Goal: Information Seeking & Learning: Learn about a topic

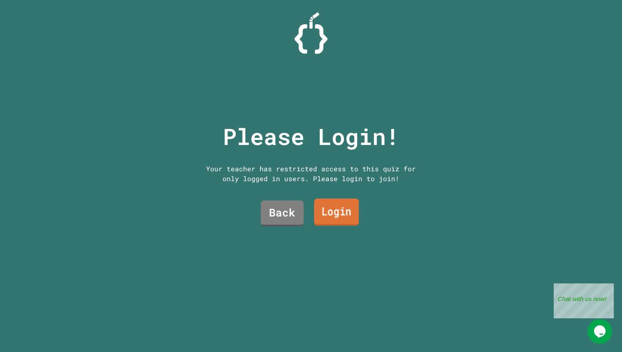
click at [336, 210] on link "Login" at bounding box center [336, 212] width 45 height 27
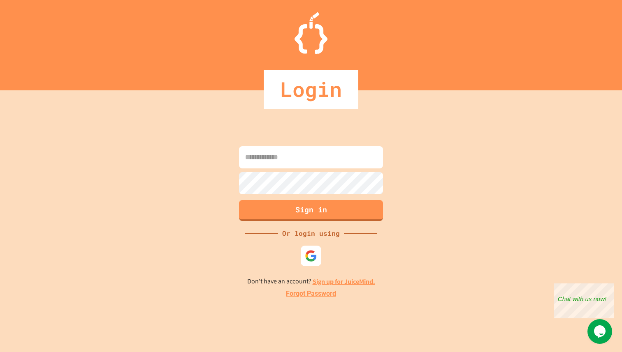
click at [315, 158] on input at bounding box center [311, 157] width 144 height 22
click at [312, 251] on img at bounding box center [311, 256] width 14 height 14
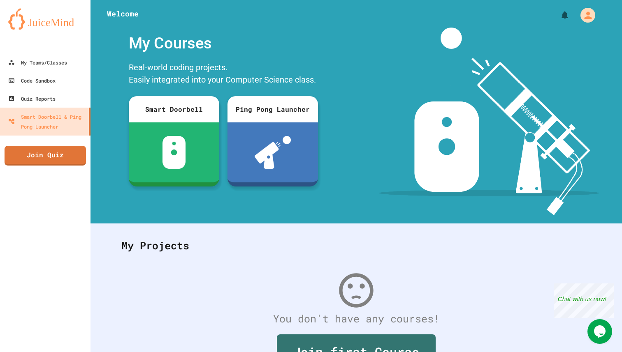
scroll to position [54, 0]
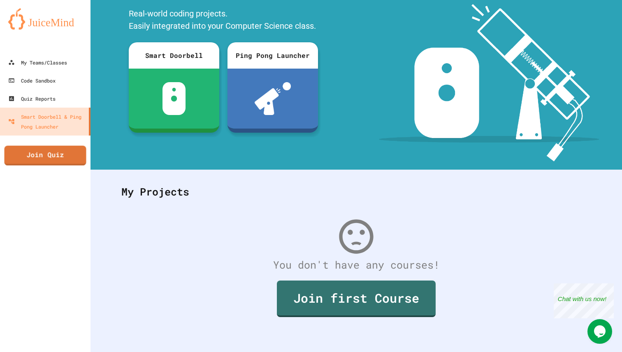
click at [72, 157] on link "Join Quiz" at bounding box center [46, 156] width 82 height 20
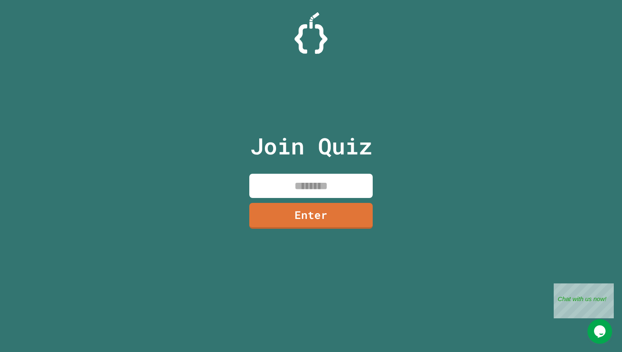
click at [273, 181] on input at bounding box center [310, 186] width 123 height 24
paste input "********"
type input "********"
click at [293, 217] on link "Enter" at bounding box center [311, 214] width 116 height 27
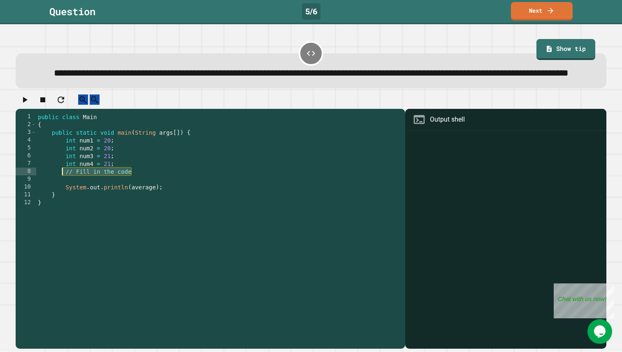
drag, startPoint x: 133, startPoint y: 195, endPoint x: 63, endPoint y: 197, distance: 69.9
click at [63, 197] on div "public class Main { public static void main ( String args [ ]) { int num1 = 20 …" at bounding box center [218, 222] width 365 height 219
type textarea "**********"
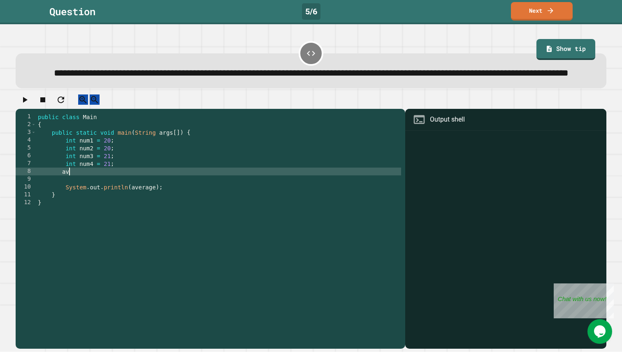
type textarea "*"
type textarea "**********"
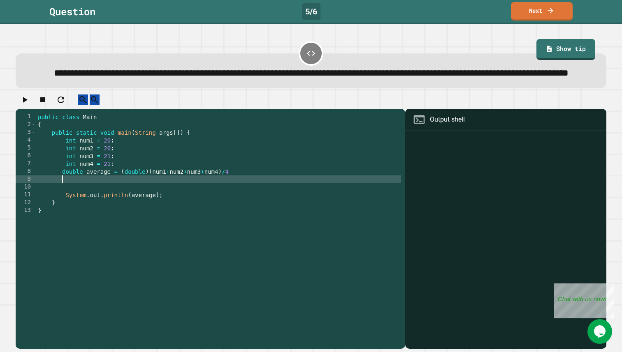
type textarea "*"
click at [23, 105] on icon "button" at bounding box center [25, 100] width 10 height 10
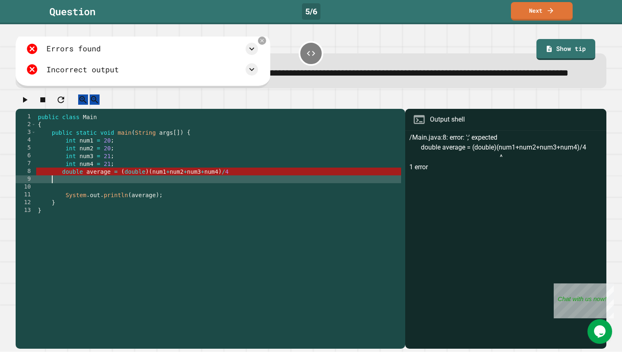
click at [238, 199] on div "public class Main { public static void main ( String args [ ]) { int num1 = 20 …" at bounding box center [218, 222] width 365 height 219
click at [236, 196] on div "public class Main { public static void main ( String args [ ]) { int num1 = 20 …" at bounding box center [218, 222] width 365 height 219
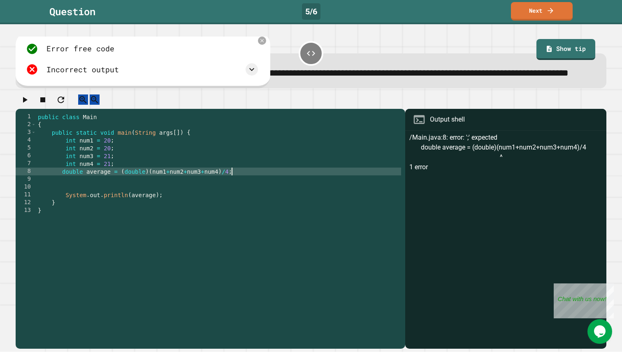
type textarea "**********"
click at [26, 103] on icon "button" at bounding box center [25, 100] width 5 height 6
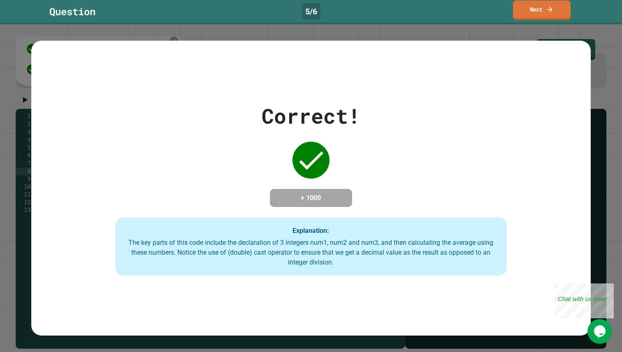
click at [547, 6] on icon at bounding box center [550, 9] width 8 height 9
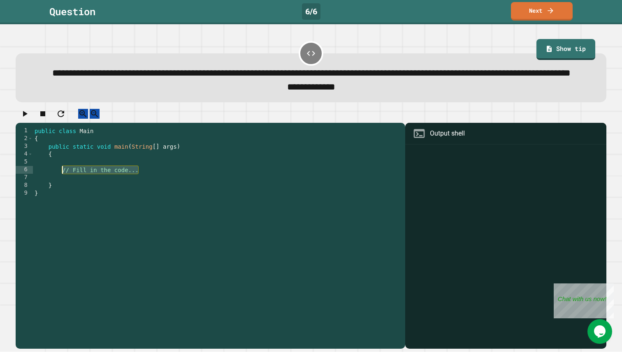
drag, startPoint x: 140, startPoint y: 196, endPoint x: 62, endPoint y: 196, distance: 78.1
click at [62, 196] on div "public class Main { public static void main ( String [ ] args ) { // Fill in th…" at bounding box center [217, 228] width 368 height 203
type textarea "**********"
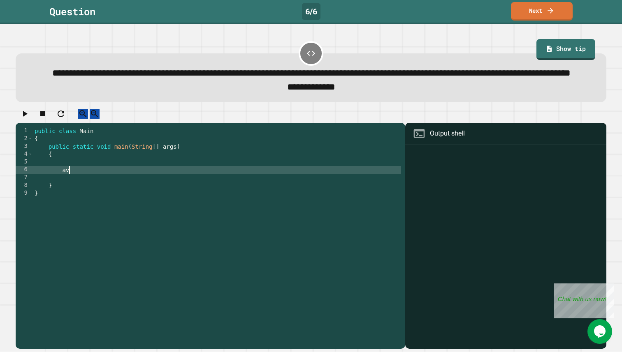
type textarea "*"
click at [98, 197] on div "public class Main { public static void main ( String [ ] args ) { int average =…" at bounding box center [217, 228] width 368 height 203
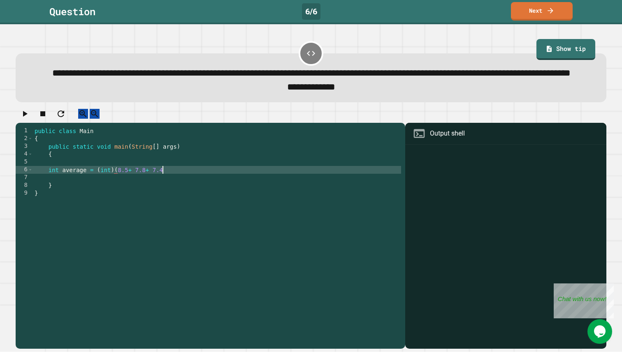
click at [175, 198] on div "public class Main { public static void main ( String [ ] args ) { int average =…" at bounding box center [217, 228] width 368 height 203
type textarea "**********"
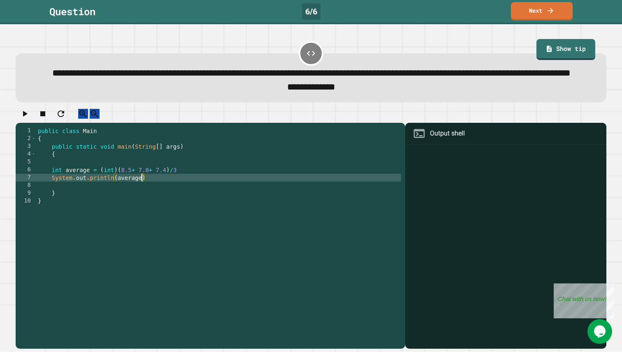
scroll to position [0, 7]
click at [169, 204] on div "public class Main { public static void main ( String [ ] args ) { int average =…" at bounding box center [218, 228] width 365 height 203
click at [28, 117] on icon "button" at bounding box center [25, 114] width 5 height 6
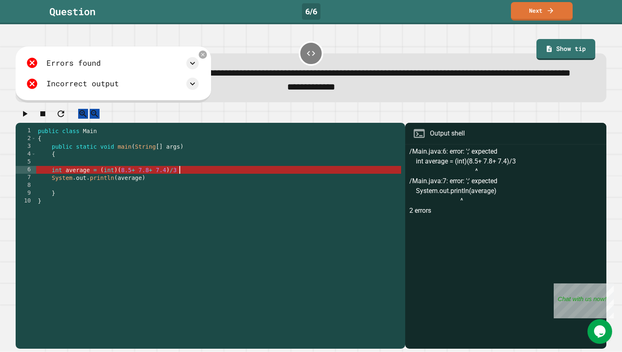
click at [187, 197] on div "public class Main { public static void main ( String [ ] args ) { int average =…" at bounding box center [218, 228] width 365 height 203
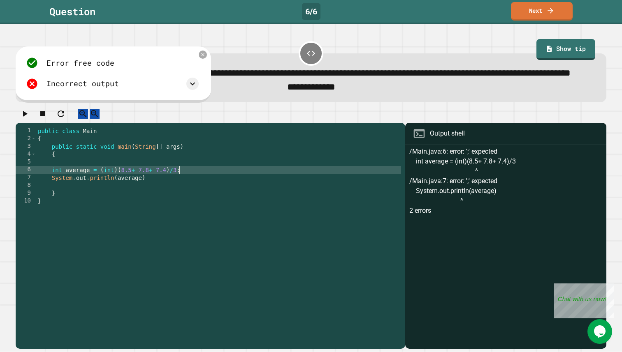
scroll to position [0, 9]
click at [27, 117] on icon "button" at bounding box center [25, 114] width 5 height 6
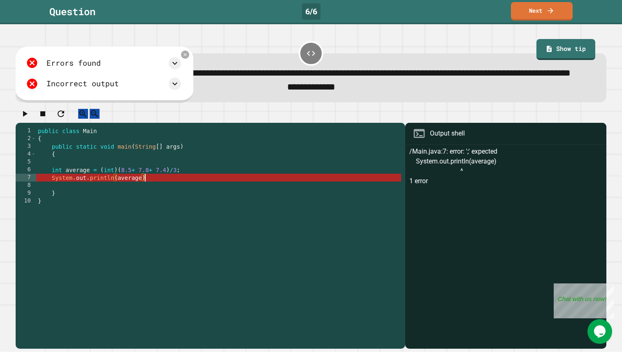
scroll to position [0, 7]
click at [165, 206] on div "public class Main { public static void main ( String [ ] args ) { int average =…" at bounding box center [218, 228] width 365 height 203
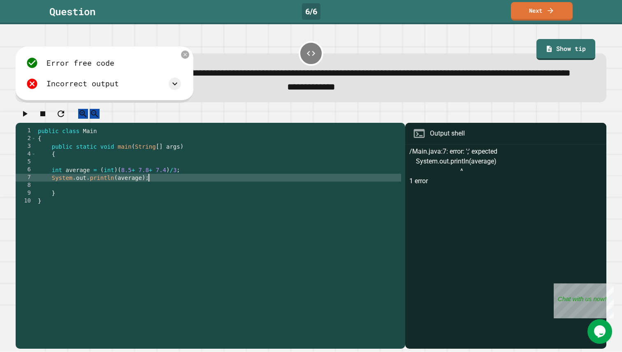
scroll to position [0, 7]
click at [30, 119] on icon "button" at bounding box center [25, 114] width 10 height 10
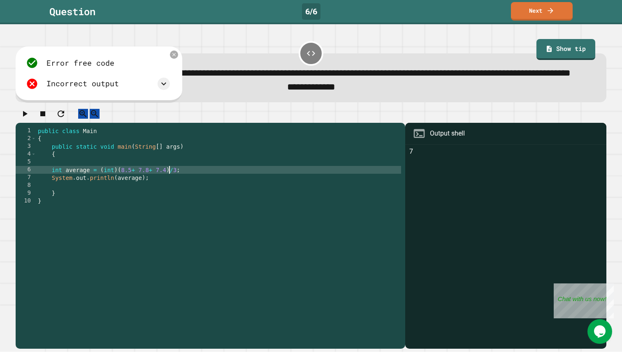
click at [167, 196] on div "public class Main { public static void main ( String [ ] args ) { int average =…" at bounding box center [218, 228] width 365 height 203
type textarea "**********"
click at [30, 119] on icon "button" at bounding box center [25, 114] width 10 height 10
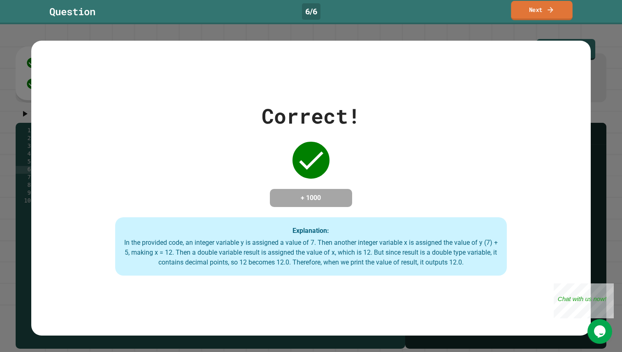
click at [550, 14] on link "Next" at bounding box center [541, 10] width 61 height 19
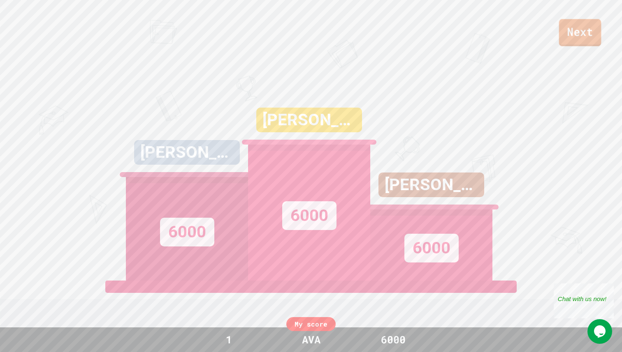
click at [571, 33] on link "Next" at bounding box center [580, 32] width 42 height 27
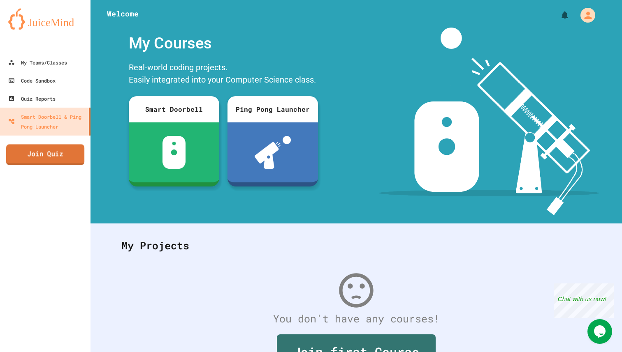
click at [24, 152] on link "Join Quiz" at bounding box center [45, 154] width 79 height 21
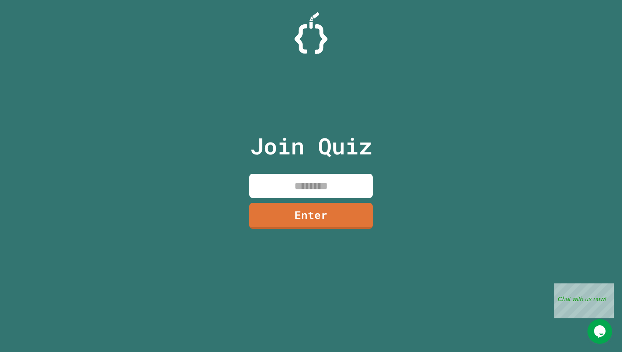
click at [303, 180] on input at bounding box center [310, 186] width 123 height 24
paste input "********"
type input "********"
click at [312, 224] on link "Enter" at bounding box center [311, 214] width 118 height 27
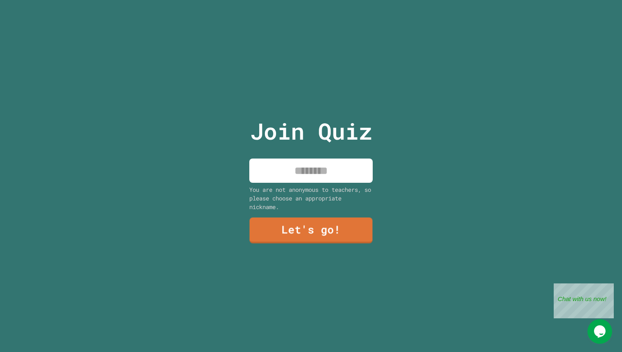
click at [315, 185] on div "Join Quiz You are not anonymous to teachers, so please choose an appropriate ni…" at bounding box center [311, 176] width 139 height 352
click at [315, 176] on input "*" at bounding box center [310, 171] width 123 height 24
type input "***"
click at [314, 230] on link "Let's go!" at bounding box center [311, 230] width 124 height 27
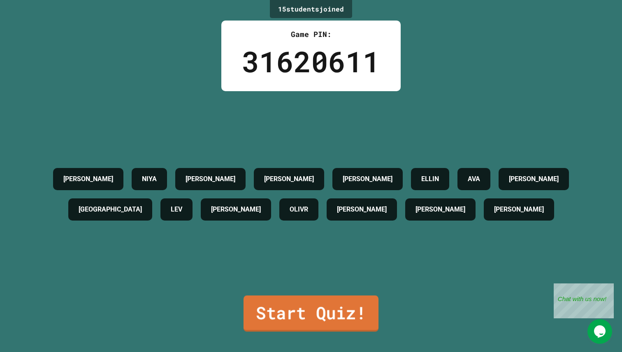
click at [319, 326] on link "Start Quiz!" at bounding box center [310, 314] width 135 height 36
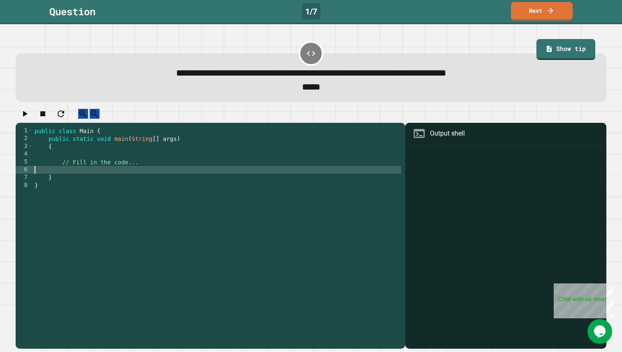
click at [97, 181] on div "public class Main { public static void main ( String [ ] args ) { // Fill in th…" at bounding box center [217, 236] width 368 height 219
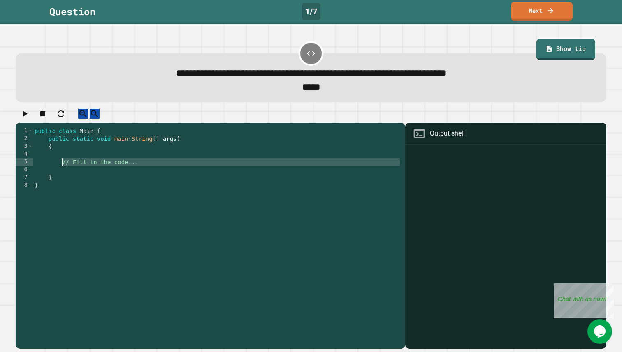
drag, startPoint x: 93, startPoint y: 181, endPoint x: 62, endPoint y: 170, distance: 32.5
click at [62, 170] on div "public class Main { public static void main ( String [ ] args ) { // Fill in th…" at bounding box center [217, 236] width 368 height 219
type textarea "**********"
type textarea "*"
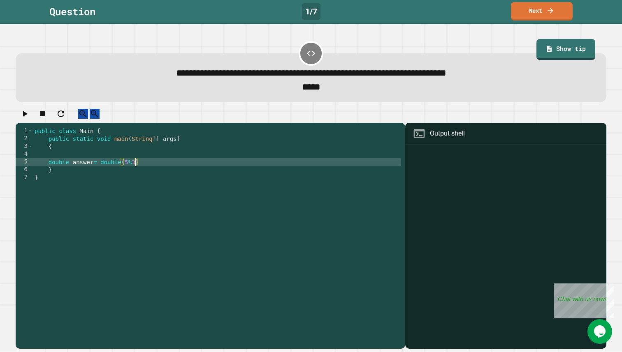
type textarea "**********"
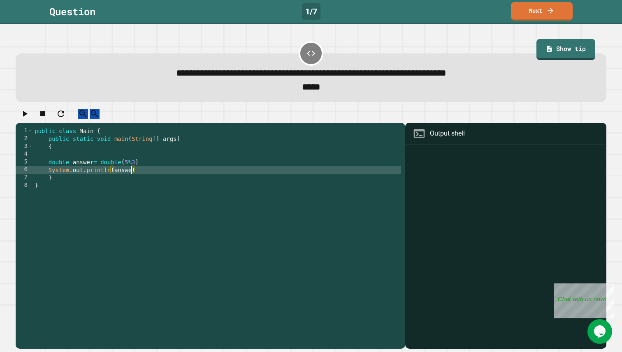
scroll to position [0, 7]
click at [157, 172] on div "public class Main { public static void main ( String [ ] args ) { double answer…" at bounding box center [217, 236] width 368 height 219
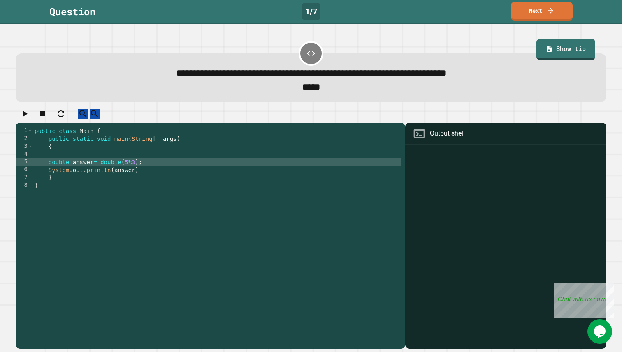
click at [151, 182] on div "public class Main { public static void main ( String [ ] args ) { double answer…" at bounding box center [217, 236] width 368 height 219
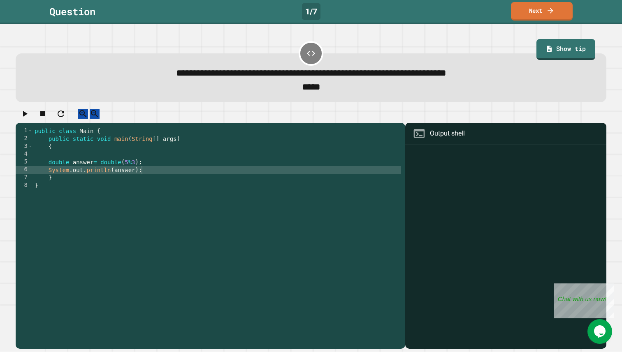
click at [23, 119] on icon "button" at bounding box center [25, 114] width 10 height 10
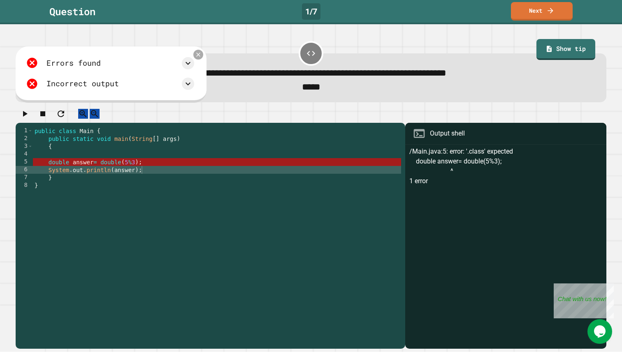
click at [201, 58] on icon at bounding box center [197, 54] width 7 height 7
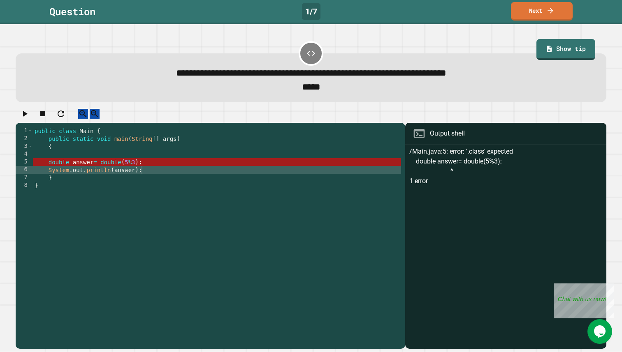
click at [70, 174] on div "public class Main { public static void main ( String [ ] args ) { double answer…" at bounding box center [217, 236] width 368 height 219
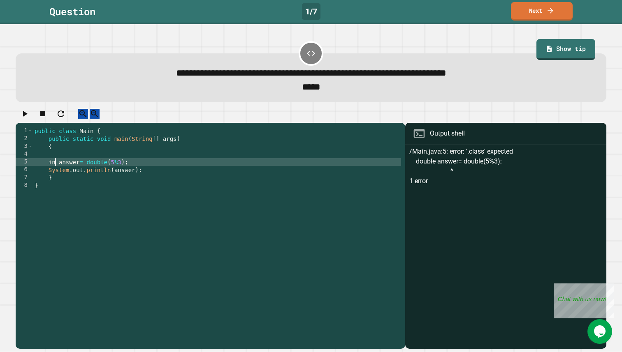
scroll to position [0, 1]
click at [112, 173] on div "public class Main { public static void main ( String [ ] args ) { int answer = …" at bounding box center [217, 236] width 368 height 219
click at [26, 117] on icon "button" at bounding box center [25, 114] width 10 height 10
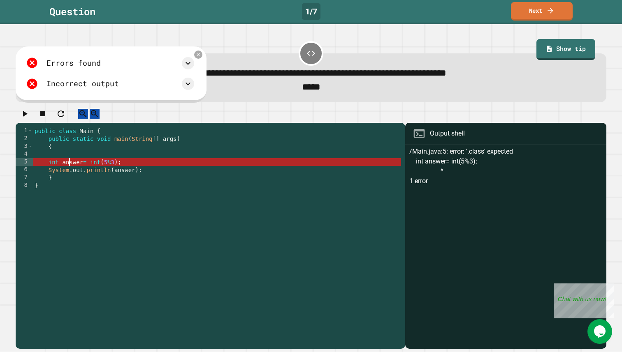
click at [69, 174] on div "public class Main { public static void main ( String [ ] args ) { int answer = …" at bounding box center [217, 236] width 368 height 219
click at [90, 173] on div "public class Main { public static void main ( String [ ] args ) { int answer = …" at bounding box center [217, 236] width 368 height 219
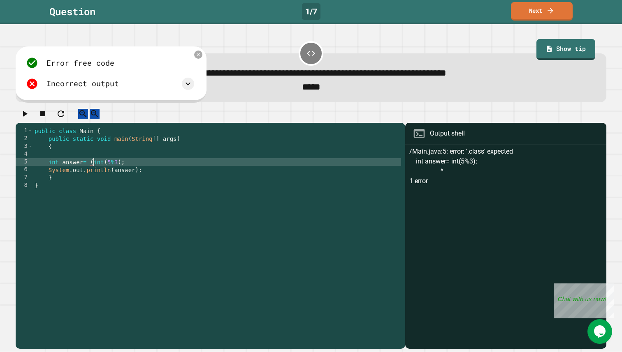
click at [104, 173] on div "public class Main { public static void main ( String [ ] args ) { int answer = …" at bounding box center [217, 236] width 368 height 219
type textarea "**********"
click at [27, 119] on icon "button" at bounding box center [25, 114] width 10 height 10
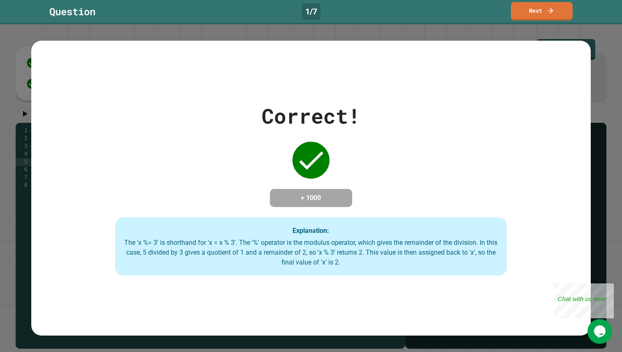
click at [544, 41] on div "Correct! + 1000 Explanation: The 'x %= 3' is shorthand for 'x = x % 3'. The '%'…" at bounding box center [311, 188] width 560 height 295
click at [539, 16] on link "Next" at bounding box center [541, 11] width 62 height 19
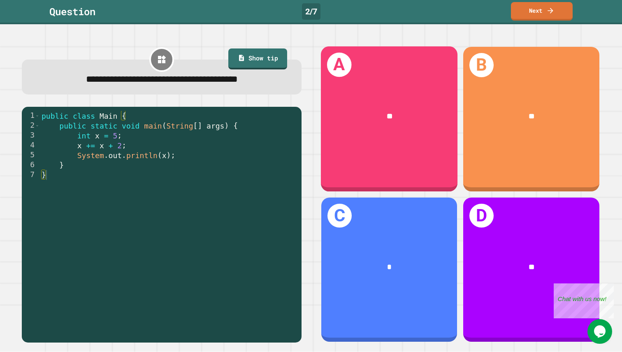
click at [358, 111] on div "**" at bounding box center [389, 117] width 106 height 12
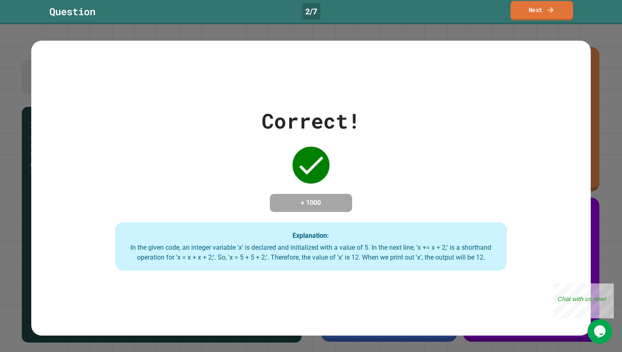
click at [535, 7] on link "Next" at bounding box center [541, 10] width 62 height 19
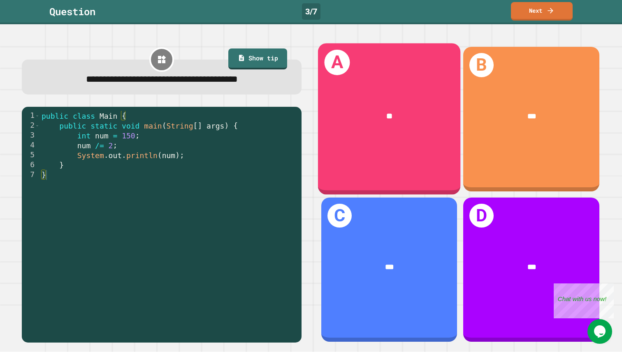
click at [352, 142] on div "A **" at bounding box center [389, 120] width 143 height 152
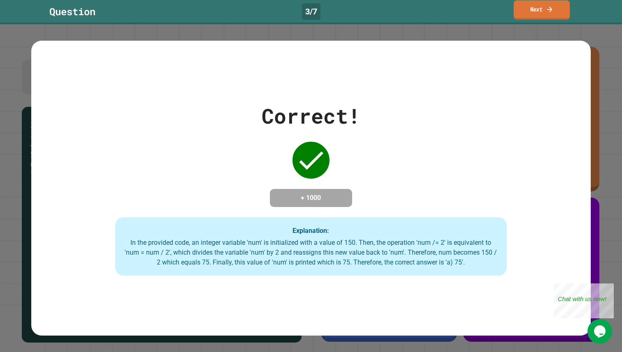
click at [537, 14] on link "Next" at bounding box center [541, 9] width 56 height 19
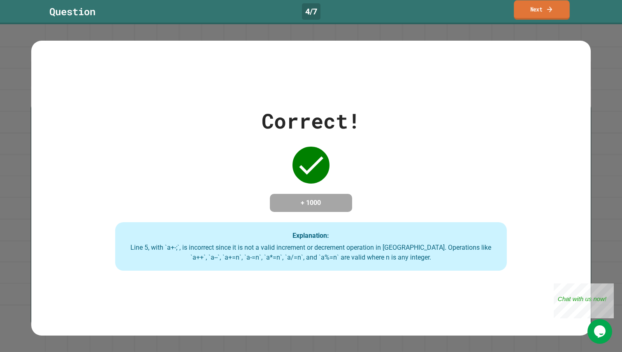
click at [545, 16] on link "Next" at bounding box center [541, 9] width 56 height 19
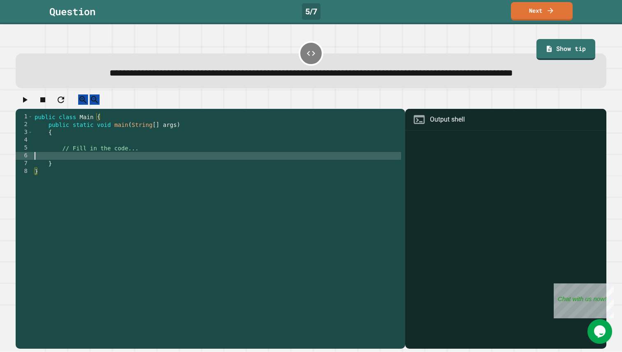
click at [74, 177] on div "public class Main { public static void main ( String [ ] args ) { // Fill in th…" at bounding box center [217, 222] width 368 height 219
type textarea "******"
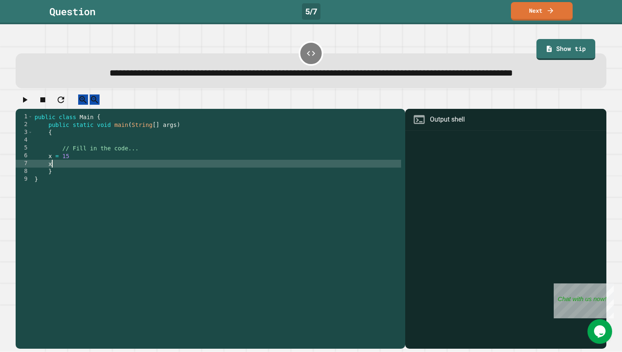
scroll to position [0, 1]
type textarea "*"
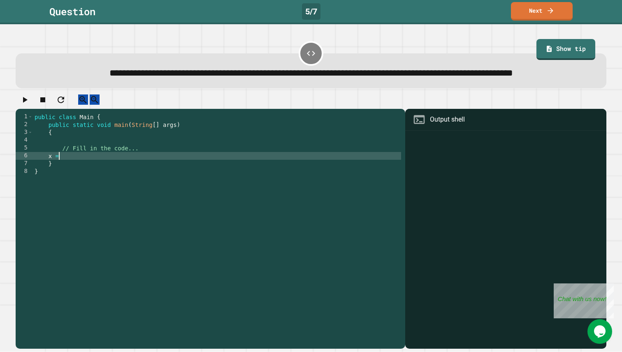
scroll to position [0, 1]
type textarea "******"
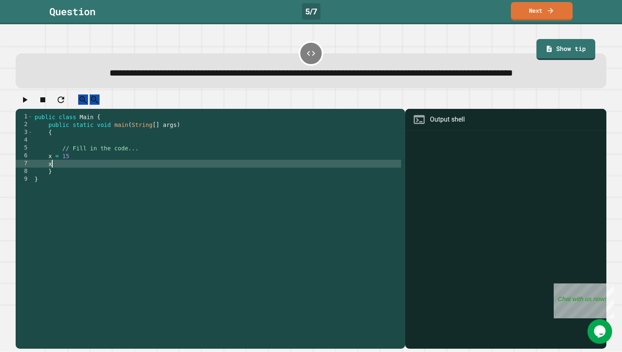
scroll to position [0, 1]
type textarea "******"
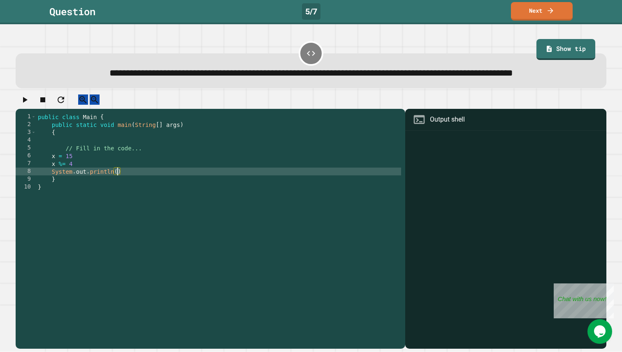
scroll to position [0, 5]
click at [131, 195] on div "public class Main { public static void main ( String [ ] args ) { // Fill in th…" at bounding box center [218, 222] width 365 height 219
click at [104, 191] on div "public class Main { public static void main ( String [ ] args ) { // Fill in th…" at bounding box center [218, 222] width 365 height 219
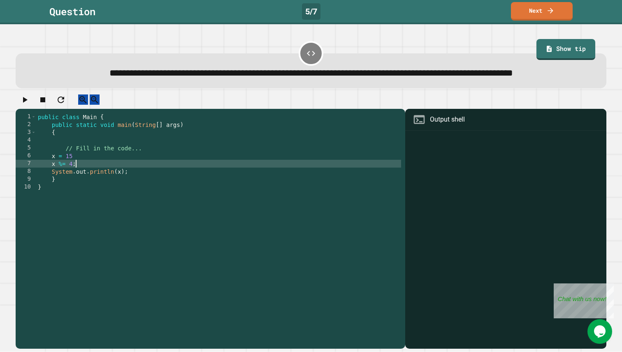
click at [99, 180] on div "public class Main { public static void main ( String [ ] args ) { // Fill in th…" at bounding box center [218, 222] width 365 height 219
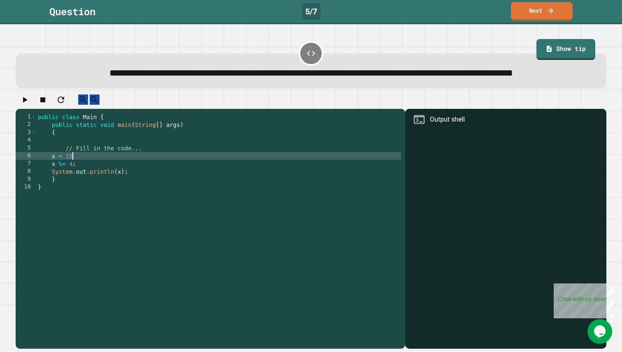
scroll to position [0, 2]
click at [28, 105] on icon "button" at bounding box center [25, 100] width 10 height 10
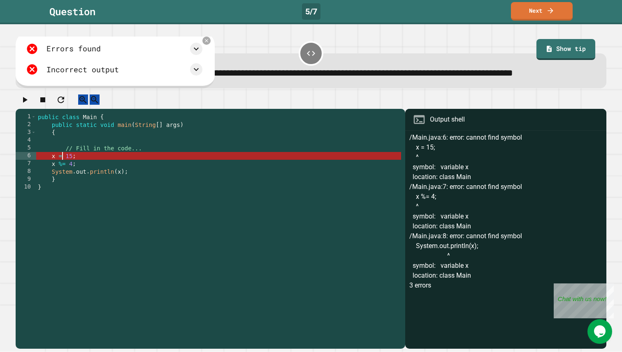
click at [63, 180] on div "public class Main { public static void main ( String [ ] args ) { // Fill in th…" at bounding box center [218, 222] width 365 height 219
click at [51, 181] on div "public class Main { public static void main ( String [ ] args ) { // Fill in th…" at bounding box center [218, 222] width 365 height 219
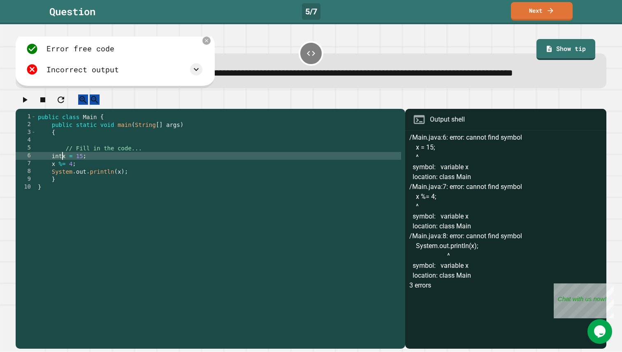
scroll to position [0, 2]
click at [79, 180] on div "public class Main { public static void main ( String [ ] args ) { // Fill in th…" at bounding box center [218, 222] width 365 height 219
click at [68, 189] on div "public class Main { public static void main ( String [ ] args ) { // Fill in th…" at bounding box center [218, 222] width 365 height 219
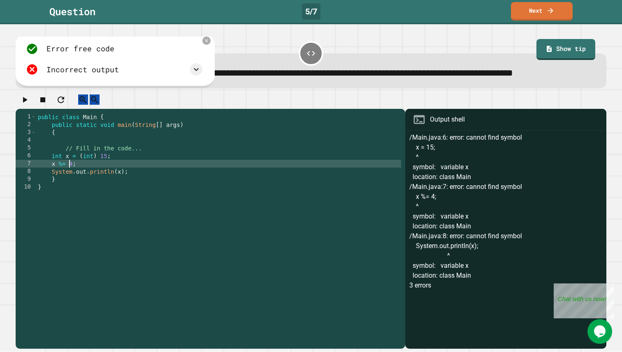
scroll to position [0, 2]
click at [52, 189] on div "public class Main { public static void main ( String [ ] args ) { // Fill in th…" at bounding box center [218, 222] width 365 height 219
click at [30, 105] on icon "button" at bounding box center [25, 100] width 10 height 10
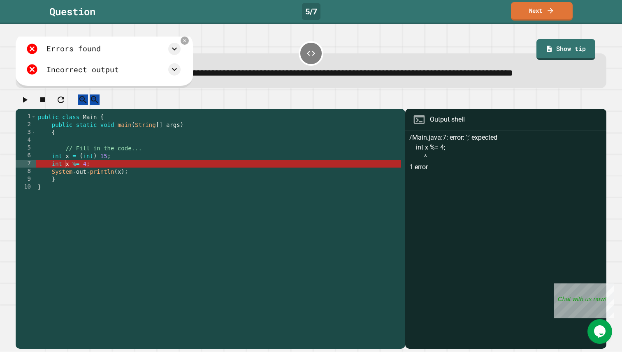
click at [64, 187] on div "public class Main { public static void main ( String [ ] args ) { // Fill in th…" at bounding box center [218, 222] width 365 height 219
click at [83, 190] on div "public class Main { public static void main ( String [ ] args ) { // Fill in th…" at bounding box center [218, 222] width 365 height 219
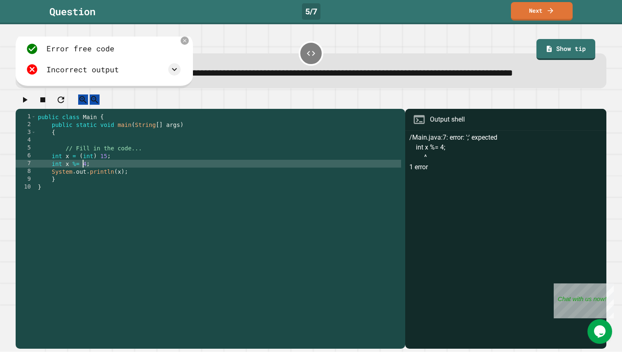
scroll to position [0, 3]
click at [62, 186] on div "public class Main { public static void main ( String [ ] args ) { // Fill in th…" at bounding box center [218, 222] width 365 height 219
type textarea "*******"
click at [28, 105] on icon "button" at bounding box center [25, 100] width 10 height 10
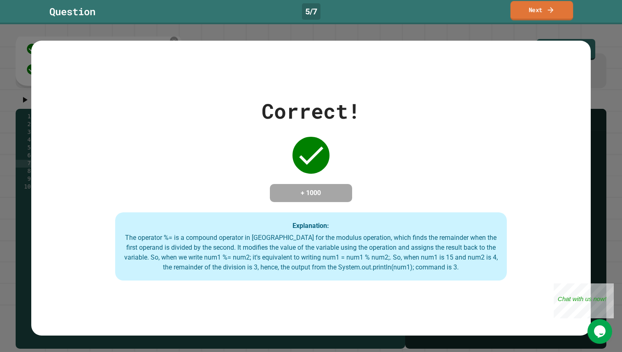
click at [530, 13] on link "Next" at bounding box center [541, 10] width 62 height 19
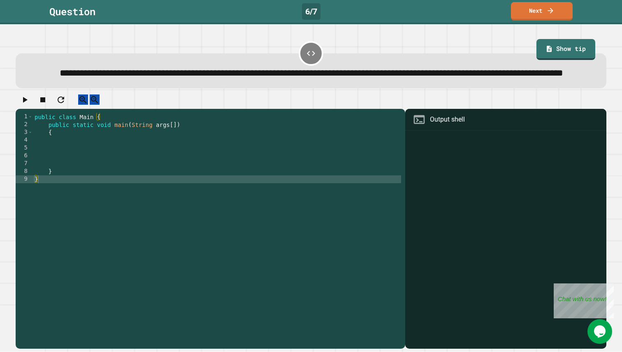
click at [91, 172] on div "public class Main { public static void main ( String args [ ]) { } }" at bounding box center [217, 222] width 368 height 219
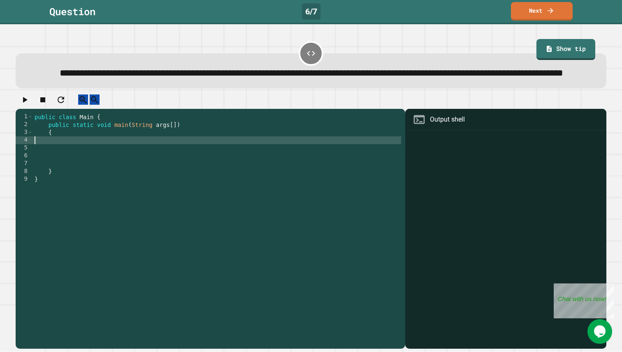
click at [93, 164] on div "public class Main { public static void main ( String args [ ]) { } }" at bounding box center [217, 222] width 368 height 219
type textarea "**********"
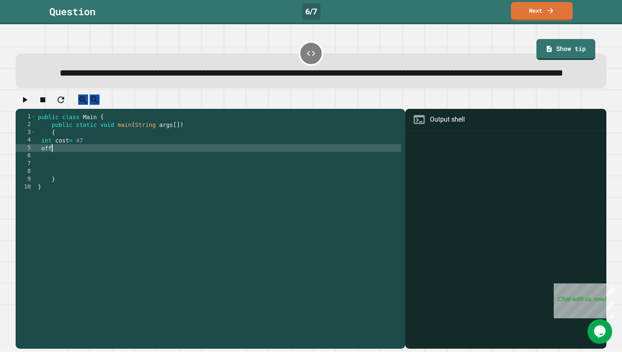
scroll to position [0, 0]
type textarea "*"
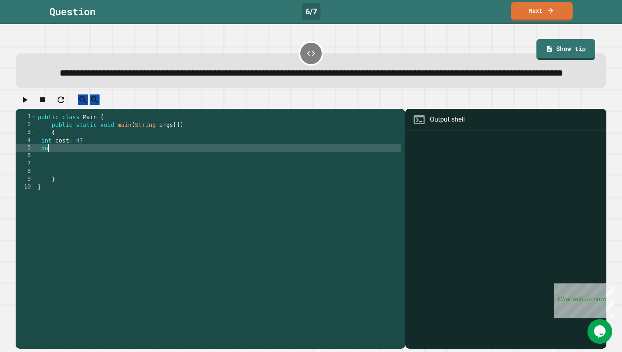
type textarea "*"
click at [84, 174] on div "public class Main { public static void main ( String args [ ]) { int cost = 47 …" at bounding box center [218, 222] width 365 height 219
click at [88, 172] on div "public class Main { public static void main ( String args [ ]) { int cost = 47 …" at bounding box center [218, 222] width 365 height 219
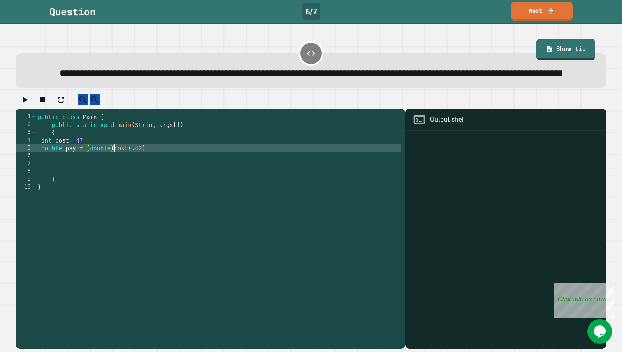
click at [27, 105] on icon "button" at bounding box center [25, 100] width 10 height 10
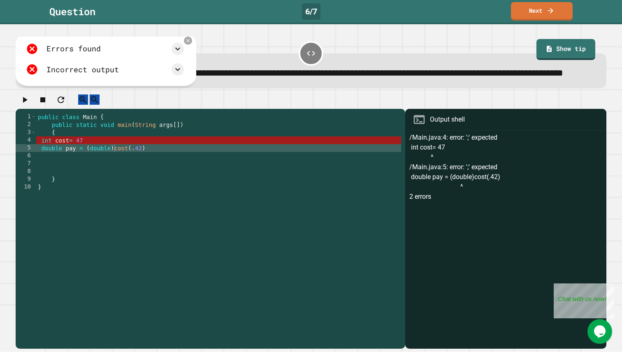
scroll to position [0, 3]
click at [89, 163] on div "public class Main { public static void main ( String args [ ]) { int cost = 47 …" at bounding box center [218, 222] width 365 height 219
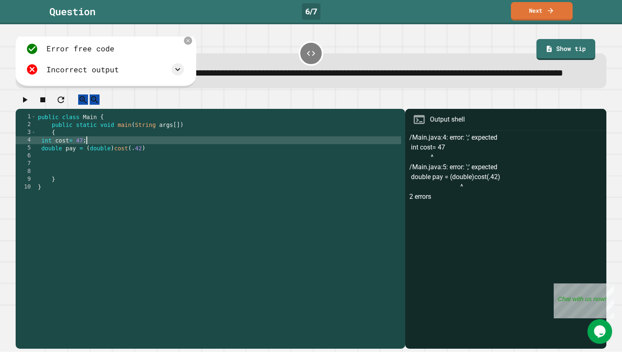
click at [153, 172] on div "public class Main { public static void main ( String args [ ]) { int cost = 47 …" at bounding box center [218, 222] width 365 height 219
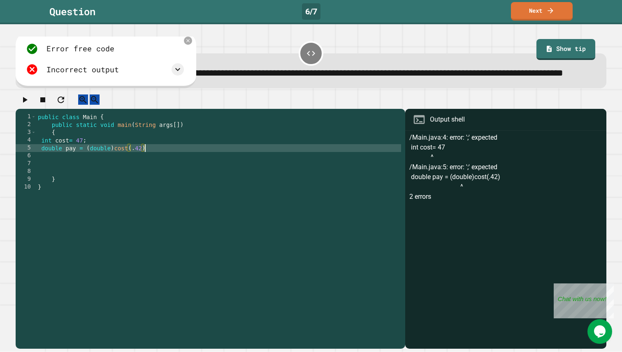
scroll to position [0, 7]
click at [27, 105] on button "button" at bounding box center [25, 100] width 10 height 10
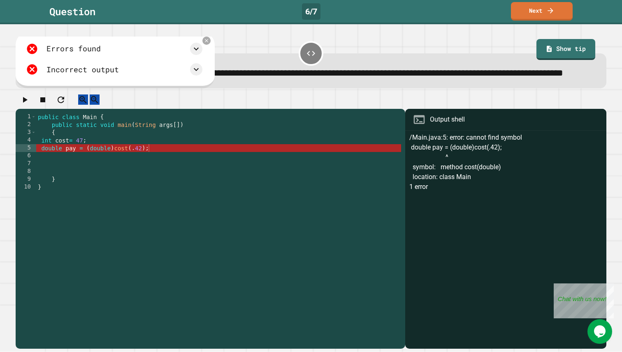
click at [28, 103] on icon "button" at bounding box center [25, 100] width 5 height 6
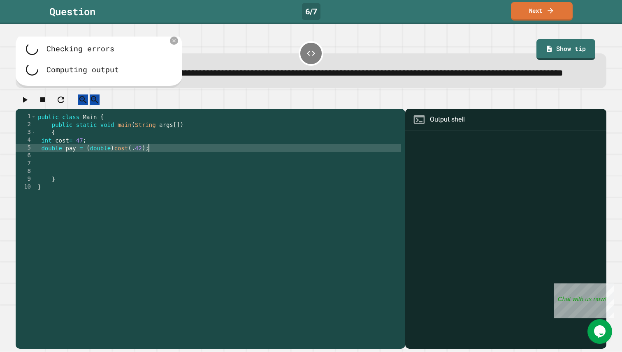
click at [165, 173] on div "public class Main { public static void main ( String args [ ]) { int cost = 47 …" at bounding box center [218, 222] width 365 height 219
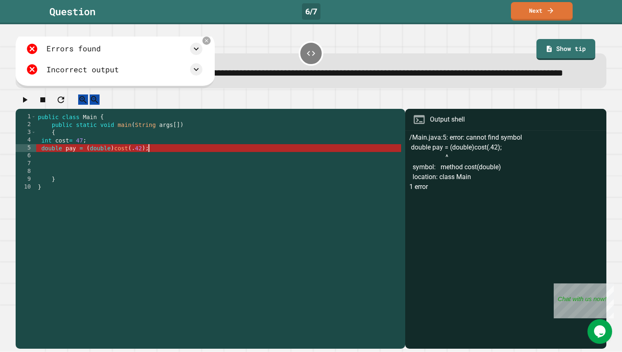
click at [26, 105] on icon "button" at bounding box center [25, 100] width 10 height 10
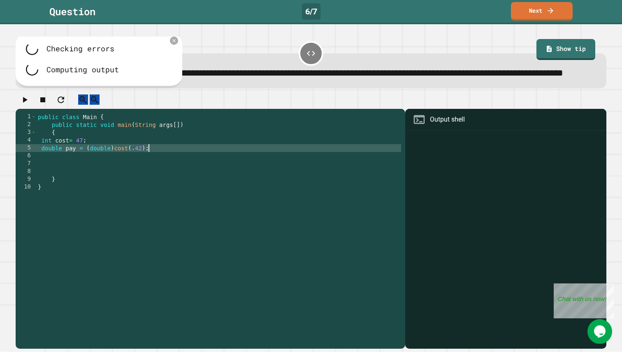
click at [153, 174] on div "public class Main { public static void main ( String args [ ]) { int cost = 47 …" at bounding box center [218, 222] width 365 height 219
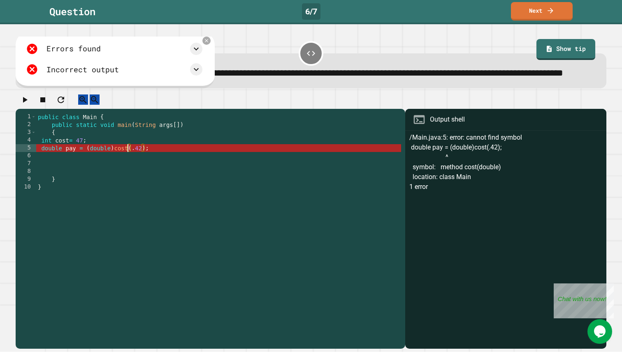
click at [129, 173] on div "public class Main { public static void main ( String args [ ]) { int cost = 47 …" at bounding box center [218, 222] width 365 height 219
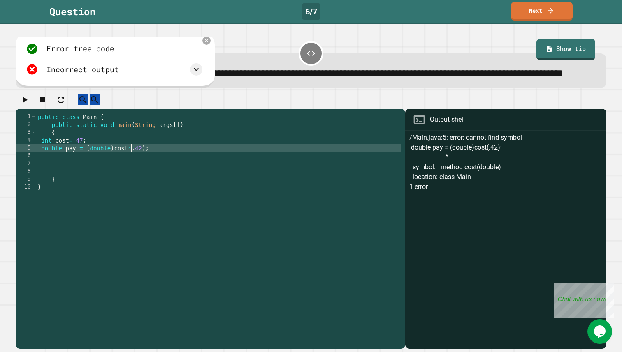
scroll to position [0, 7]
click at [26, 105] on icon "button" at bounding box center [25, 100] width 10 height 10
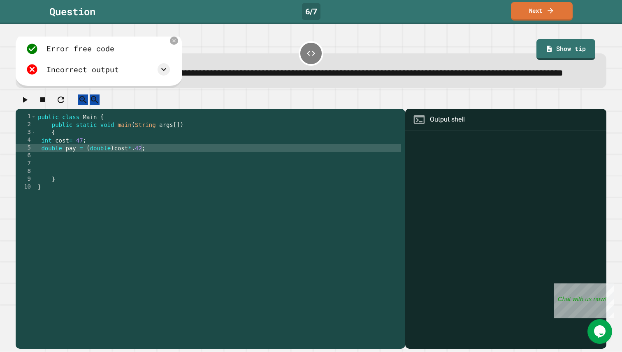
click at [173, 53] on div "Error free code Incorrect output" at bounding box center [99, 60] width 167 height 56
click at [175, 44] on icon at bounding box center [173, 40] width 7 height 7
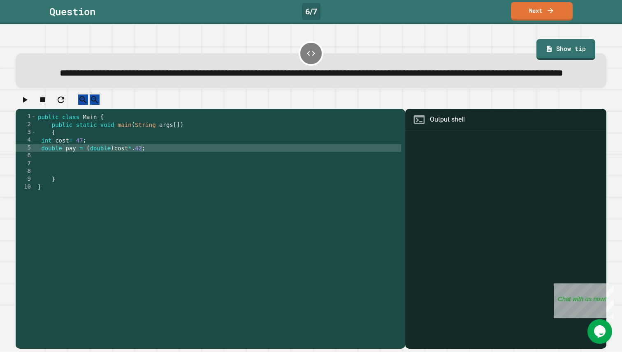
click at [141, 175] on div "public class Main { public static void main ( String args [ ]) { int cost = 47 …" at bounding box center [218, 222] width 365 height 219
click at [132, 174] on div "public class Main { public static void main ( String args [ ]) { int cost = 47 …" at bounding box center [218, 222] width 365 height 219
click at [164, 172] on div "public class Main { public static void main ( String args [ ]) { int cost = 47 …" at bounding box center [218, 222] width 365 height 219
click at [25, 105] on icon "button" at bounding box center [25, 100] width 10 height 10
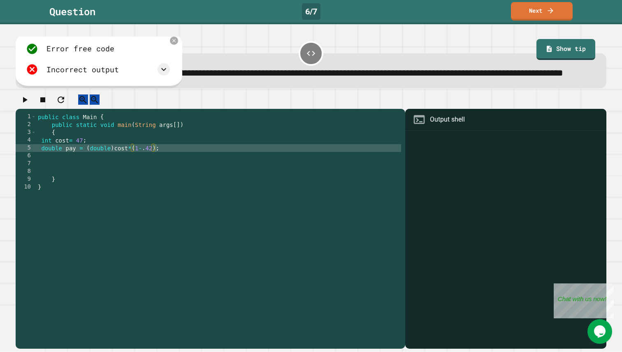
click at [167, 57] on div "Error free code Incorrect output" at bounding box center [98, 59] width 152 height 41
click at [173, 44] on icon at bounding box center [173, 40] width 7 height 7
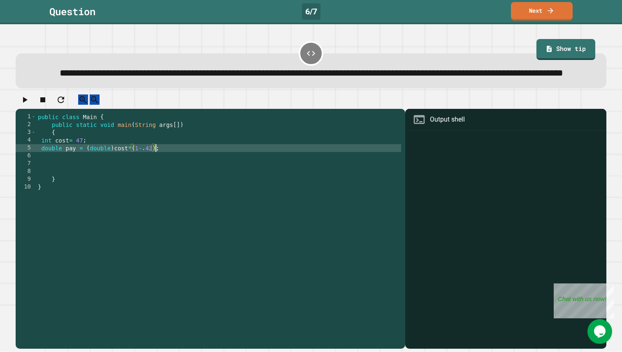
click at [155, 173] on div "public class Main { public static void main ( String args [ ]) { int cost = 47 …" at bounding box center [218, 222] width 365 height 219
click at [25, 105] on icon "button" at bounding box center [25, 100] width 10 height 10
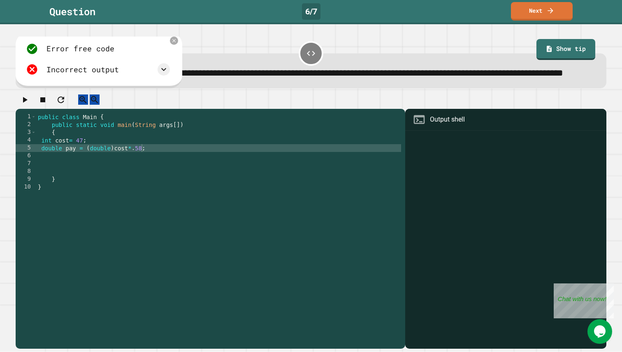
click at [120, 76] on div "Incorrect output" at bounding box center [98, 69] width 144 height 12
click at [156, 76] on div "Incorrect output" at bounding box center [98, 69] width 144 height 12
click at [163, 74] on icon at bounding box center [164, 70] width 10 height 10
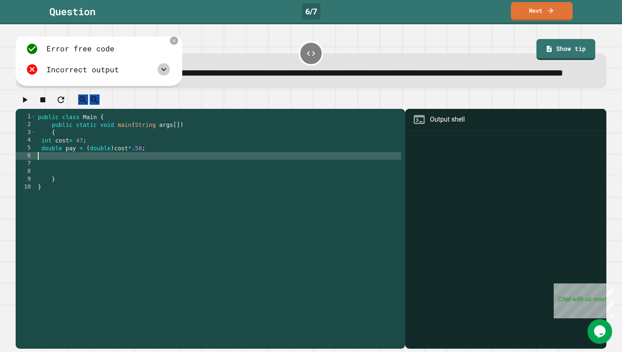
scroll to position [0, 0]
click at [149, 176] on div "public class Main { public static void main ( String args [ ]) { int cost = 47 …" at bounding box center [218, 222] width 365 height 219
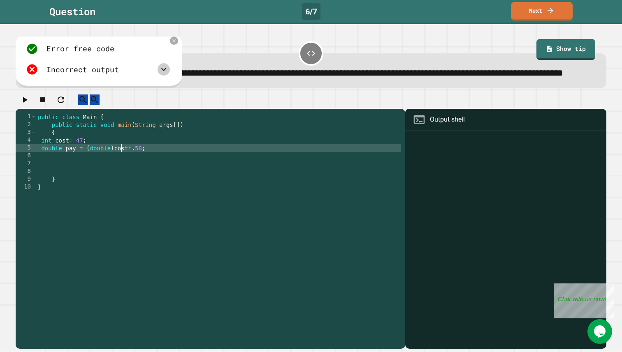
click at [121, 172] on div "public class Main { public static void main ( String args [ ]) { int cost = 47 …" at bounding box center [218, 222] width 365 height 219
click at [114, 173] on div "public class Main { public static void main ( String args [ ]) { int cost = 47 …" at bounding box center [218, 222] width 365 height 219
click at [172, 44] on icon at bounding box center [173, 40] width 7 height 7
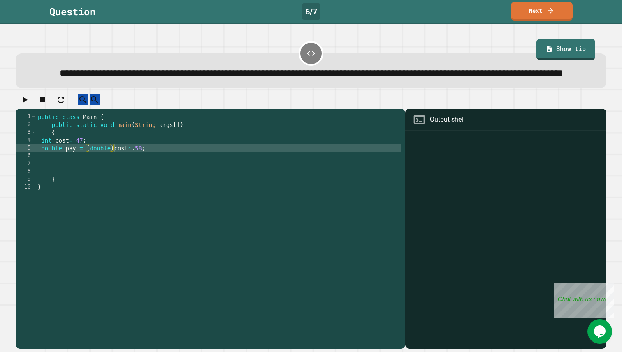
click at [130, 173] on div "public class Main { public static void main ( String args [ ]) { int cost = 47 …" at bounding box center [218, 222] width 365 height 219
click at [567, 43] on link "Show tip" at bounding box center [565, 48] width 53 height 22
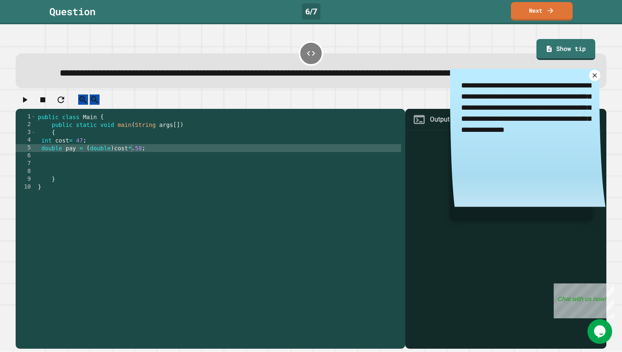
click at [592, 79] on icon at bounding box center [593, 75] width 7 height 7
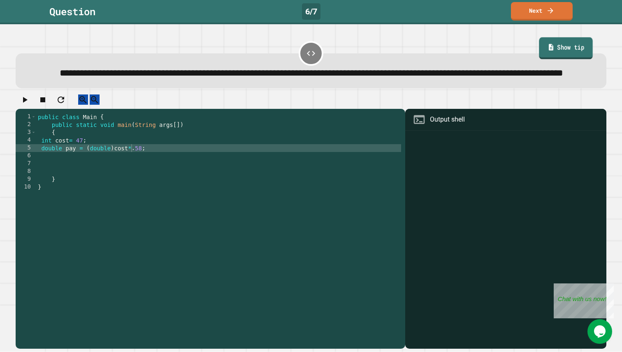
click at [576, 50] on link "Show tip" at bounding box center [566, 48] width 54 height 22
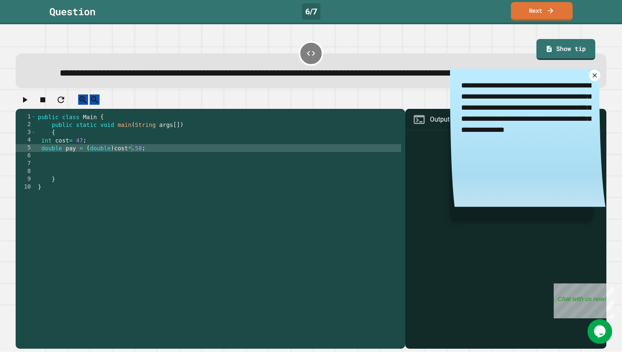
click at [595, 79] on icon at bounding box center [593, 75] width 7 height 7
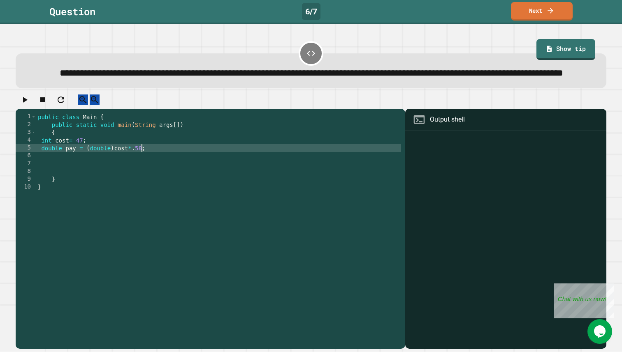
click at [141, 173] on div "public class Main { public static void main ( String args [ ]) { int cost = 47 …" at bounding box center [218, 222] width 365 height 219
click at [569, 48] on link "Show tip" at bounding box center [565, 49] width 59 height 22
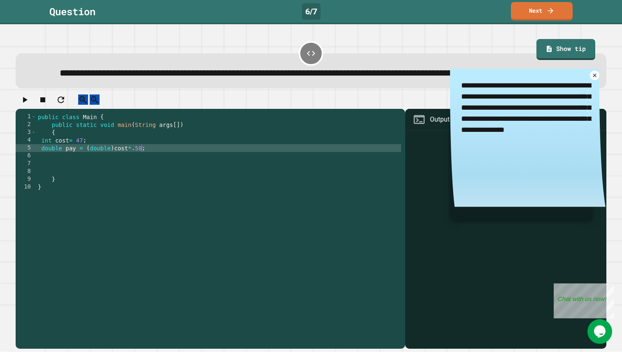
click at [67, 164] on div "public class Main { public static void main ( String args [ ]) { int cost = 47 …" at bounding box center [218, 222] width 365 height 219
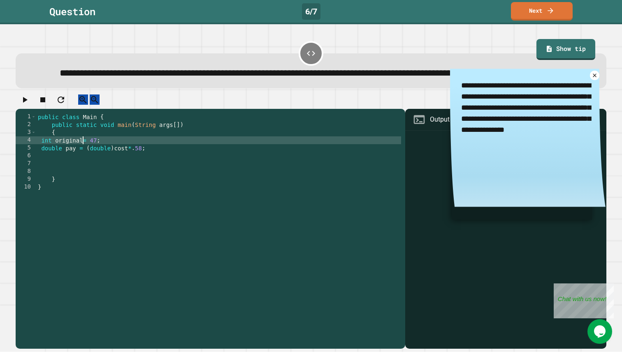
scroll to position [0, 3]
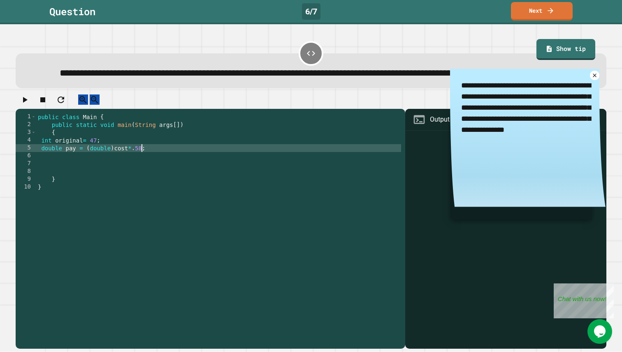
click at [142, 173] on div "public class Main { public static void main ( String args [ ]) { int original =…" at bounding box center [218, 222] width 365 height 219
click at [30, 105] on icon "button" at bounding box center [25, 100] width 10 height 10
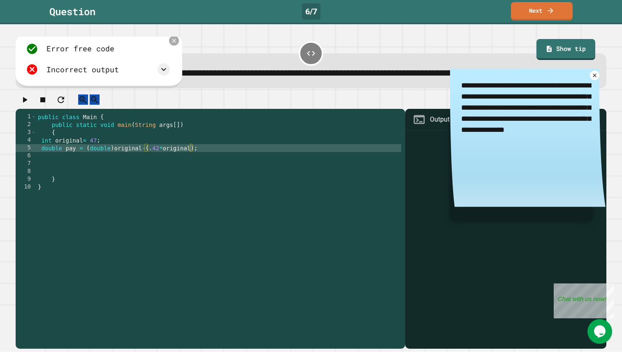
click at [174, 44] on icon at bounding box center [173, 40] width 7 height 7
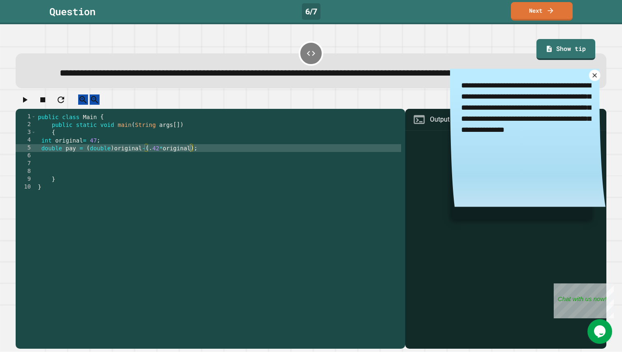
click at [595, 78] on icon at bounding box center [594, 75] width 5 height 5
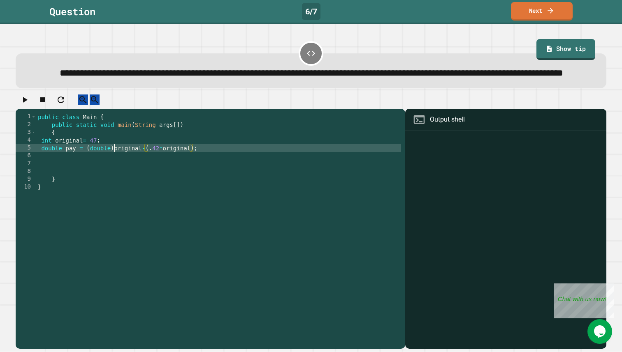
click at [113, 173] on div "public class Main { public static void main ( String args [ ]) { int original =…" at bounding box center [218, 222] width 365 height 219
click at [28, 103] on icon "button" at bounding box center [25, 100] width 5 height 6
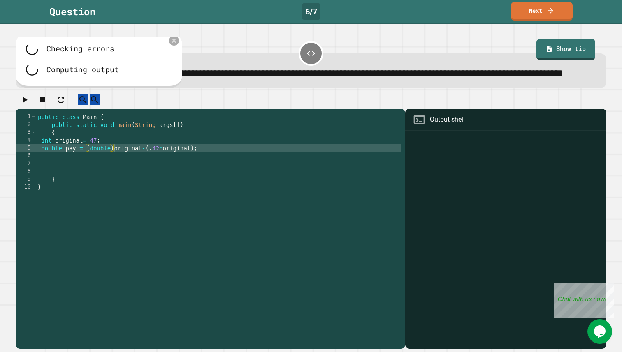
click at [172, 44] on icon at bounding box center [173, 40] width 7 height 7
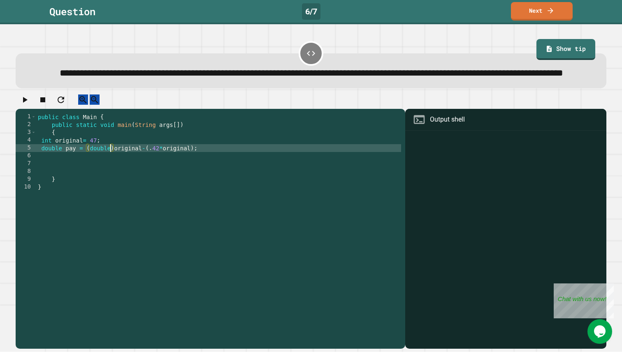
click at [112, 173] on div "public class Main { public static void main ( String args [ ]) { int original =…" at bounding box center [218, 222] width 365 height 219
click at [166, 172] on div "public class Main { public static void main ( String args [ ]) { int original =…" at bounding box center [218, 222] width 365 height 219
type textarea "**********"
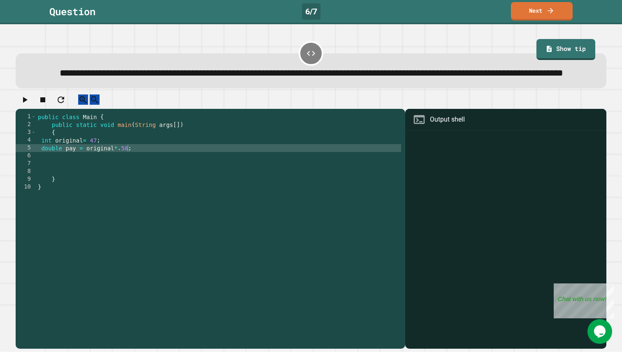
click at [25, 105] on icon "button" at bounding box center [25, 100] width 10 height 10
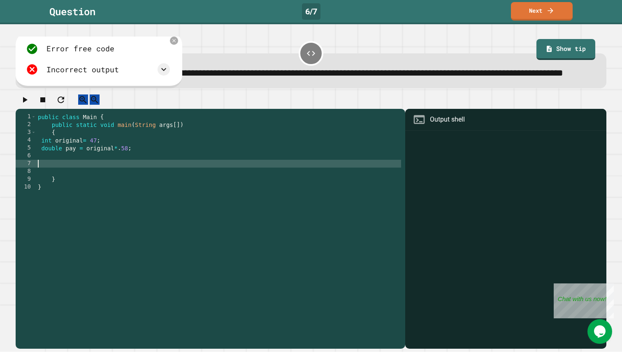
scroll to position [0, 0]
click at [105, 191] on div "public class Main { public static void main ( String args [ ]) { int original =…" at bounding box center [218, 222] width 365 height 219
click at [174, 43] on icon at bounding box center [174, 41] width 4 height 4
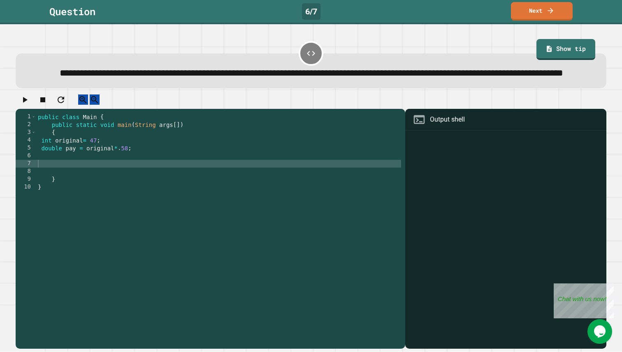
click at [153, 179] on div "public class Main { public static void main ( String args [ ]) { int original =…" at bounding box center [218, 222] width 365 height 219
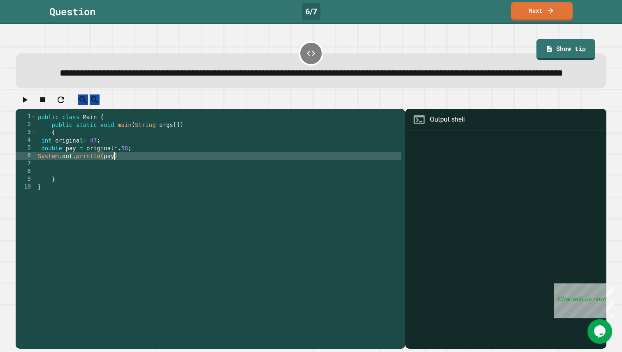
scroll to position [0, 5]
click at [135, 179] on div "public class Main { public static void main ( String args [ ]) { int original =…" at bounding box center [218, 222] width 365 height 219
click at [30, 105] on icon "button" at bounding box center [25, 100] width 10 height 10
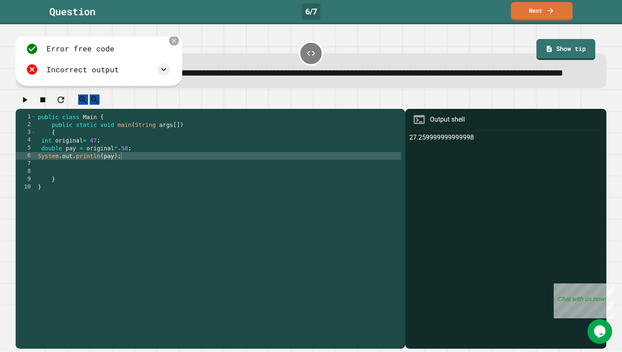
click at [170, 44] on icon at bounding box center [173, 40] width 7 height 7
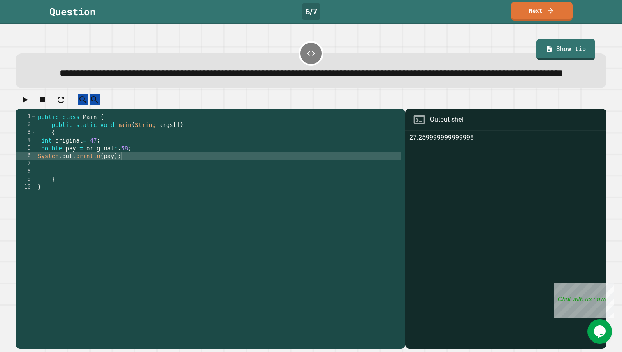
click at [142, 171] on div "public class Main { public static void main ( String args [ ]) { int original =…" at bounding box center [218, 222] width 365 height 219
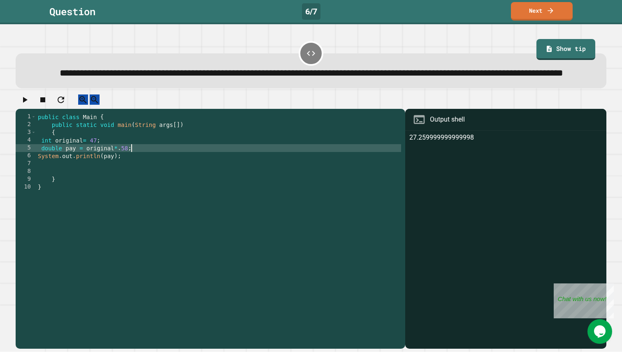
scroll to position [0, 6]
click at [86, 174] on div "public class Main { public static void main ( String args [ ]) { int original =…" at bounding box center [218, 222] width 365 height 219
click at [130, 174] on div "public class Main { public static void main ( String args [ ]) { int original =…" at bounding box center [218, 222] width 365 height 219
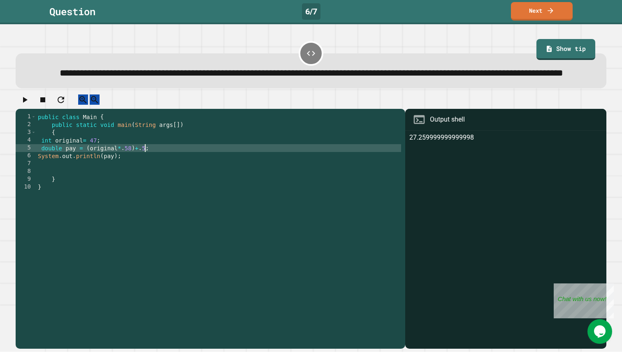
click at [87, 173] on div "public class Main { public static void main ( String args [ ]) { int original =…" at bounding box center [218, 222] width 365 height 219
click at [61, 172] on div "public class Main { public static void main ( String args [ ]) { int original =…" at bounding box center [218, 222] width 365 height 219
click at [26, 105] on icon "button" at bounding box center [25, 100] width 10 height 10
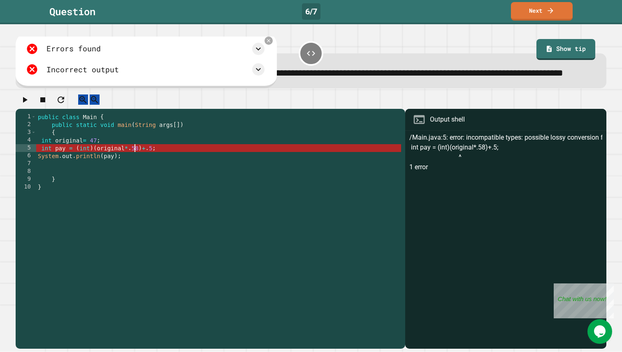
click at [135, 174] on div "public class Main { public static void main ( String args [ ]) { int original =…" at bounding box center [218, 222] width 365 height 219
click at [89, 172] on div "public class Main { public static void main ( String args [ ]) { int original =…" at bounding box center [218, 222] width 365 height 219
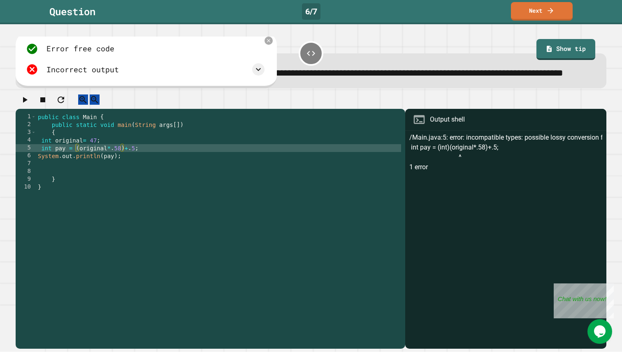
click at [20, 105] on button "button" at bounding box center [25, 100] width 10 height 10
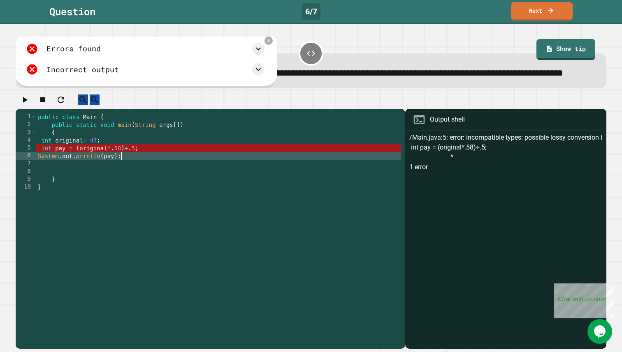
click at [135, 182] on div "public class Main { public static void main ( String args [ ]) { int original =…" at bounding box center [218, 222] width 365 height 219
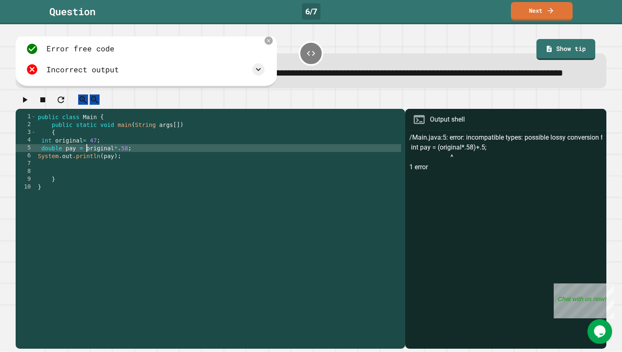
type textarea "**********"
click at [29, 105] on icon "button" at bounding box center [25, 100] width 10 height 10
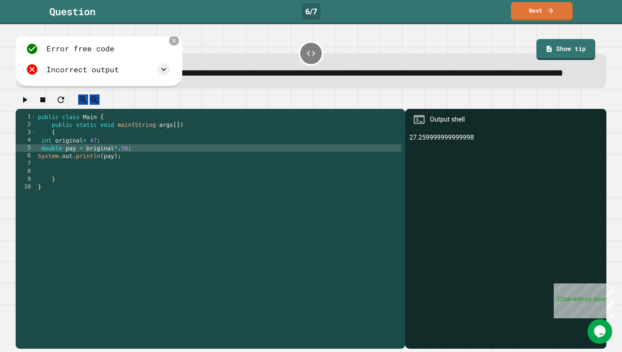
click at [172, 44] on icon at bounding box center [173, 40] width 7 height 7
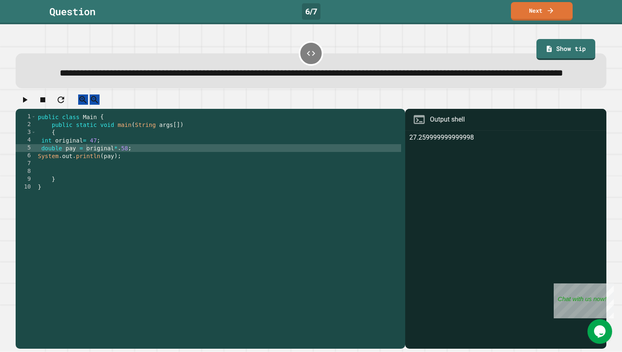
click at [145, 176] on div "public class Main { public static void main ( String args [ ]) { int original =…" at bounding box center [218, 222] width 365 height 219
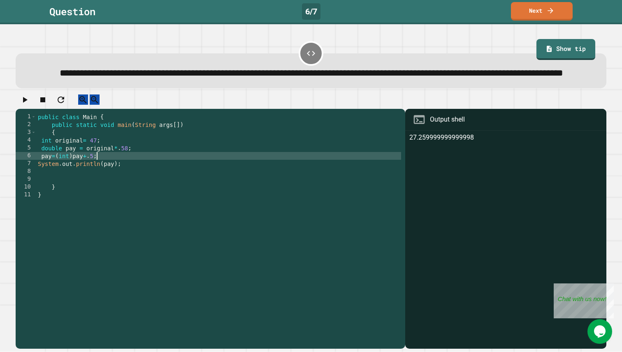
scroll to position [0, 4]
click at [24, 105] on icon "button" at bounding box center [25, 100] width 10 height 10
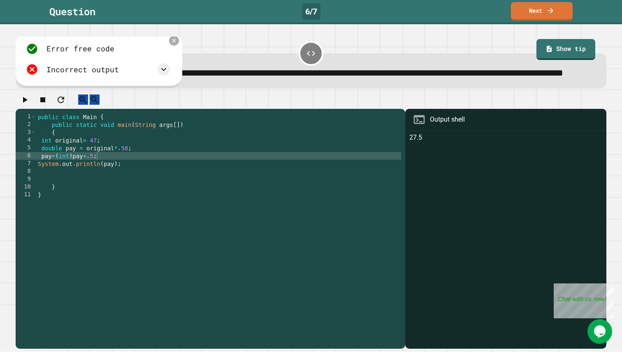
click at [173, 44] on icon at bounding box center [173, 40] width 7 height 7
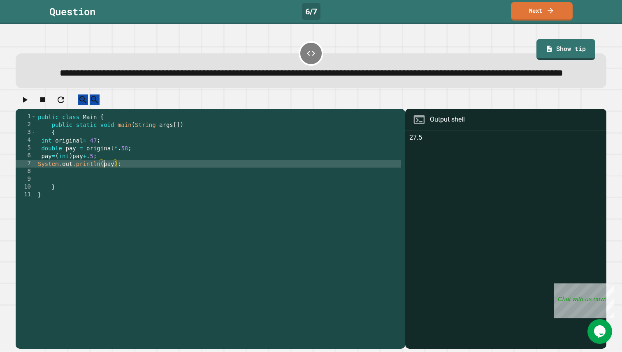
click at [103, 189] on div "public class Main { public static void main ( String args [ ]) { int original =…" at bounding box center [218, 222] width 365 height 219
click at [104, 188] on div "public class Main { public static void main ( String args [ ]) { int original =…" at bounding box center [218, 222] width 365 height 219
click at [99, 187] on div "public class Main { public static void main ( String args [ ]) { int original =…" at bounding box center [218, 222] width 365 height 219
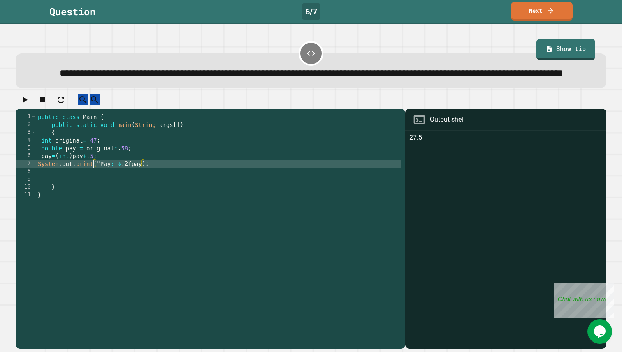
scroll to position [0, 4]
click at [125, 189] on div "public class Main { public static void main ( String args [ ]) { int original =…" at bounding box center [218, 222] width 365 height 219
click at [30, 105] on icon "button" at bounding box center [25, 100] width 10 height 10
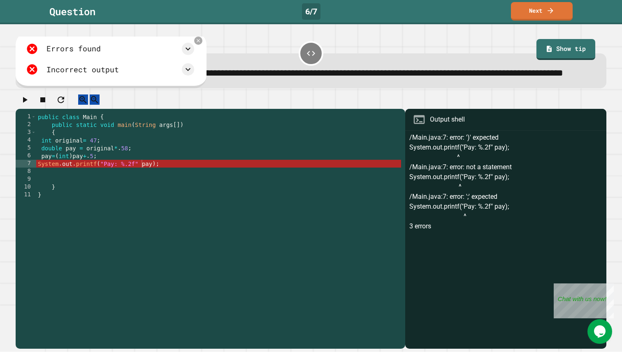
click at [120, 189] on div "public class Main { public static void main ( String args [ ]) { int original =…" at bounding box center [218, 222] width 365 height 219
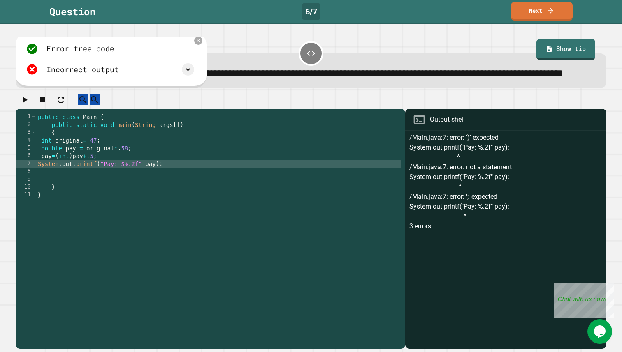
click at [142, 191] on div "public class Main { public static void main ( String args [ ]) { int original =…" at bounding box center [218, 222] width 365 height 219
click at [26, 103] on icon "button" at bounding box center [25, 100] width 5 height 6
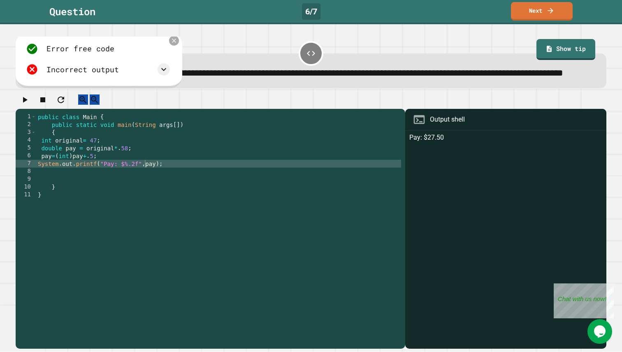
click at [171, 44] on icon at bounding box center [173, 40] width 7 height 7
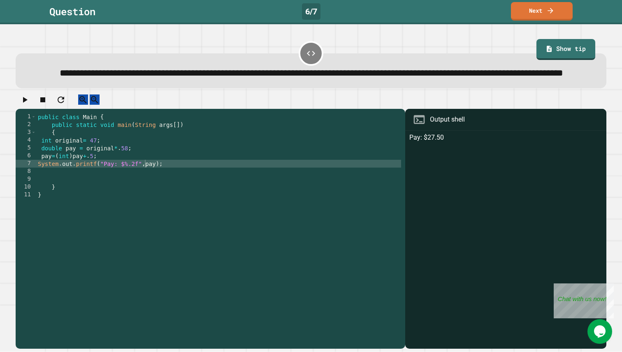
scroll to position [0, 4]
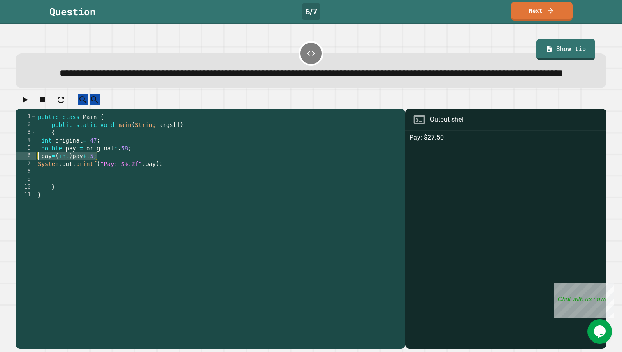
drag, startPoint x: 107, startPoint y: 180, endPoint x: 35, endPoint y: 178, distance: 72.0
click at [35, 178] on div "**********" at bounding box center [209, 214] width 386 height 203
type textarea "**********"
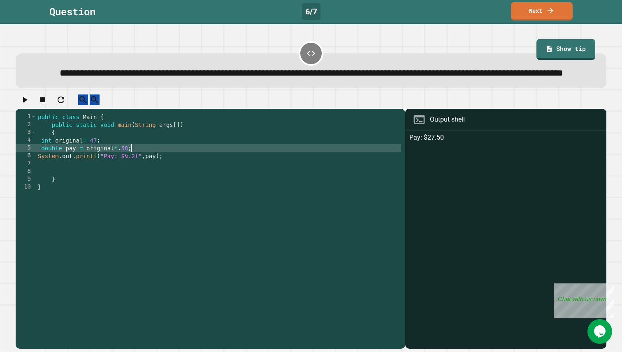
click at [30, 105] on icon "button" at bounding box center [25, 100] width 10 height 10
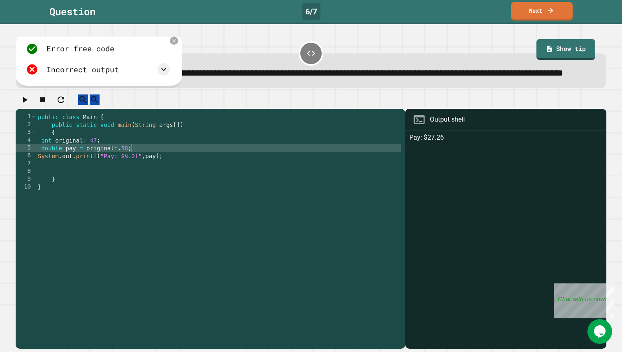
click at [134, 76] on div "Incorrect output" at bounding box center [98, 69] width 144 height 12
click at [159, 74] on icon at bounding box center [164, 70] width 10 height 10
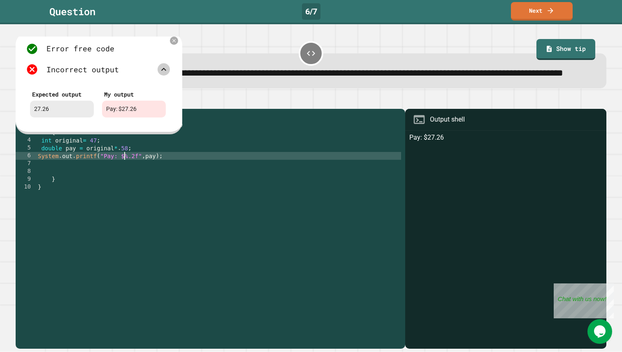
click at [123, 179] on div "public class Main { public static void main ( String args [ ]) { int original =…" at bounding box center [218, 222] width 365 height 219
click at [171, 44] on icon at bounding box center [173, 40] width 7 height 7
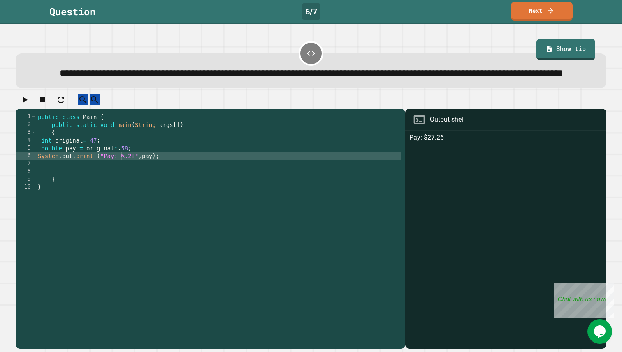
click at [29, 105] on icon "button" at bounding box center [25, 100] width 10 height 10
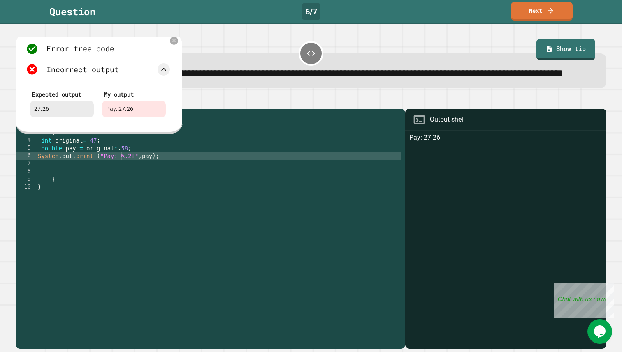
click at [109, 118] on div "Pay: 27.26" at bounding box center [134, 109] width 64 height 17
click at [173, 43] on icon at bounding box center [174, 41] width 4 height 4
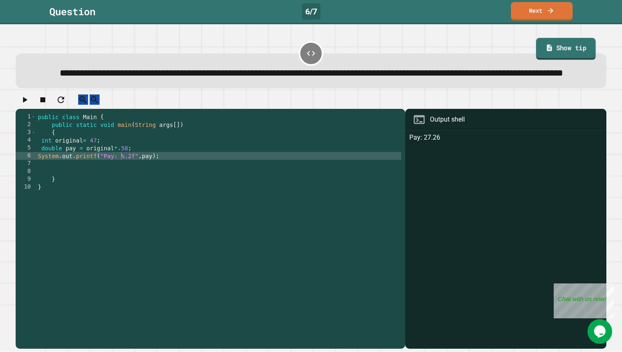
click at [564, 40] on link "Show tip" at bounding box center [566, 49] width 60 height 22
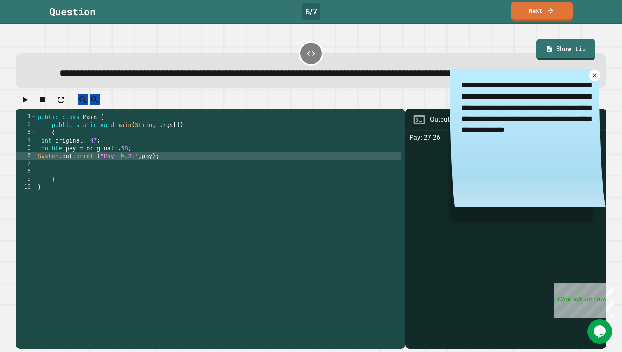
click at [592, 79] on icon at bounding box center [593, 75] width 7 height 7
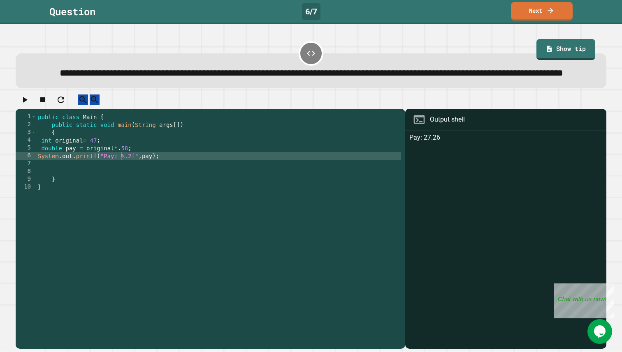
click at [54, 109] on div at bounding box center [311, 102] width 590 height 14
click at [30, 105] on button "button" at bounding box center [25, 100] width 10 height 10
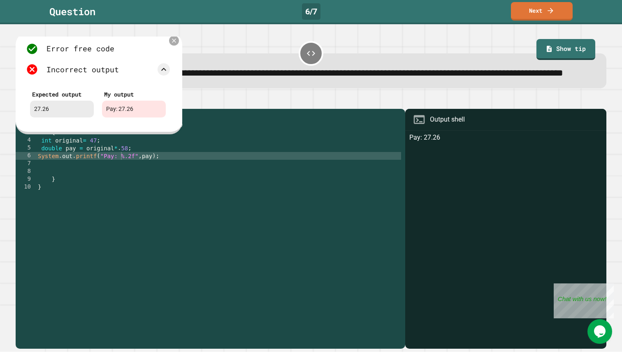
click at [171, 44] on icon at bounding box center [173, 40] width 7 height 7
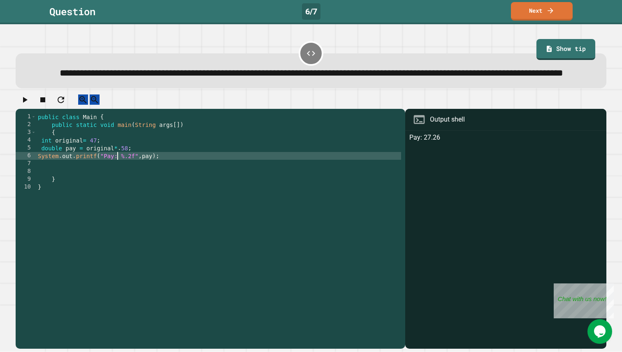
click at [118, 182] on div "public class Main { public static void main ( String args [ ]) { int original =…" at bounding box center [218, 222] width 365 height 219
type textarea "**********"
click at [25, 105] on icon "button" at bounding box center [25, 100] width 10 height 10
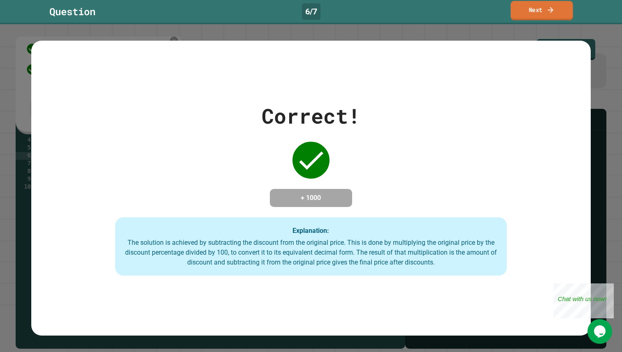
click at [515, 10] on link "Next" at bounding box center [541, 10] width 62 height 19
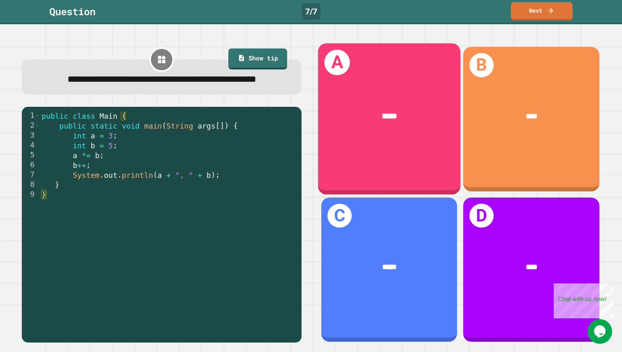
click at [380, 132] on div "*****" at bounding box center [389, 117] width 143 height 44
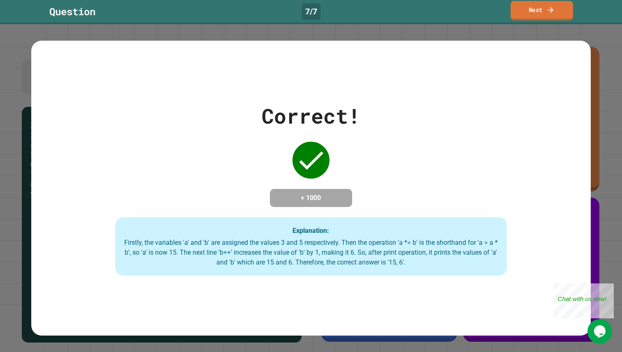
click at [543, 15] on link "Next" at bounding box center [541, 10] width 62 height 19
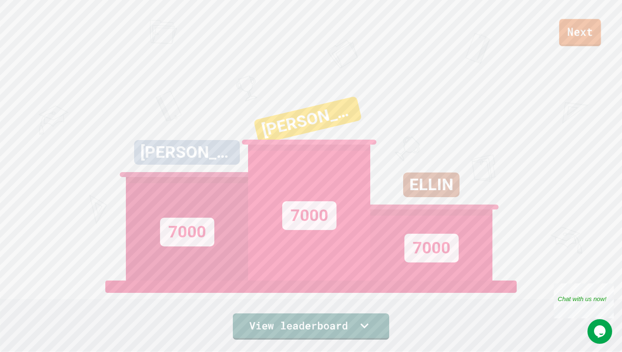
click at [571, 40] on link "Next" at bounding box center [580, 32] width 42 height 27
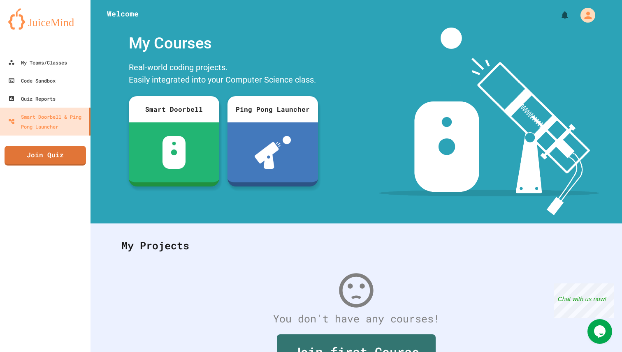
scroll to position [54, 0]
